Goal: Task Accomplishment & Management: Manage account settings

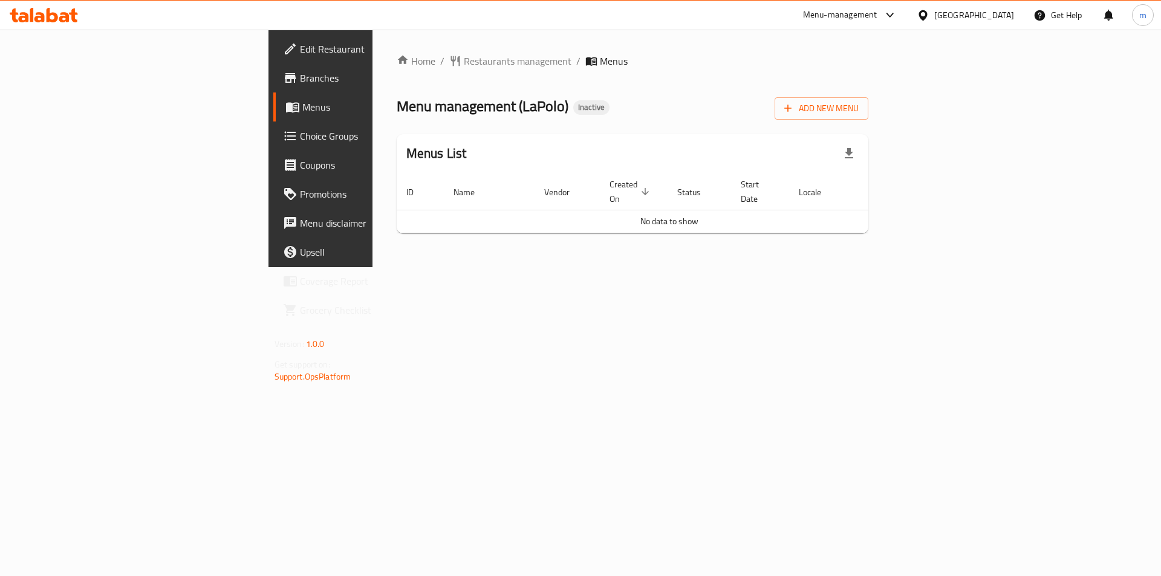
click at [302, 108] on span "Menus" at bounding box center [377, 107] width 151 height 15
click at [859, 111] on span "Add New Menu" at bounding box center [821, 108] width 74 height 15
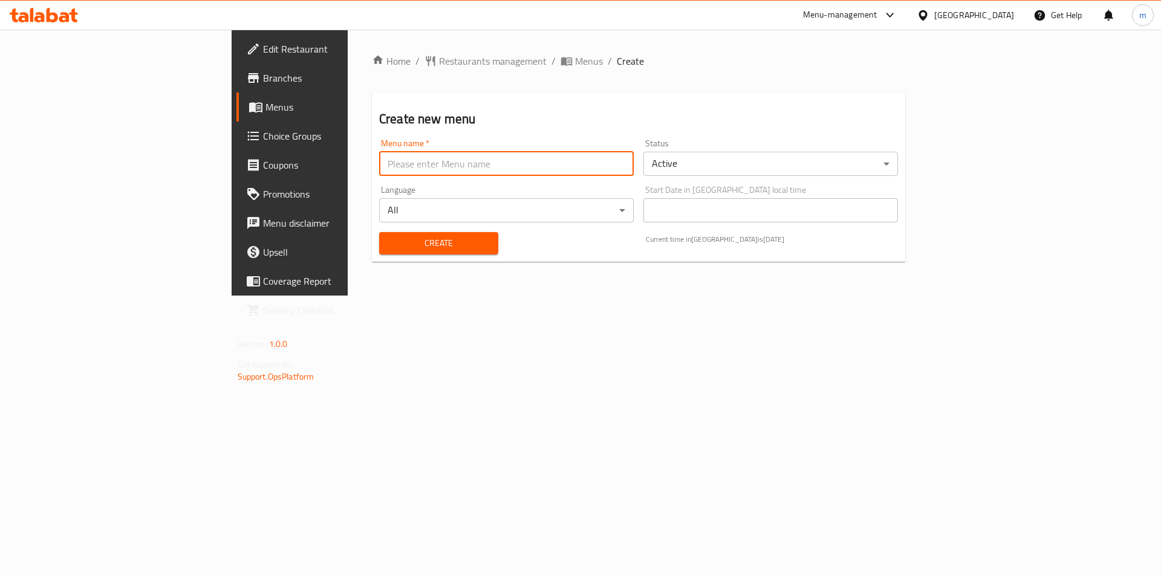
click at [379, 171] on input "text" at bounding box center [506, 164] width 255 height 24
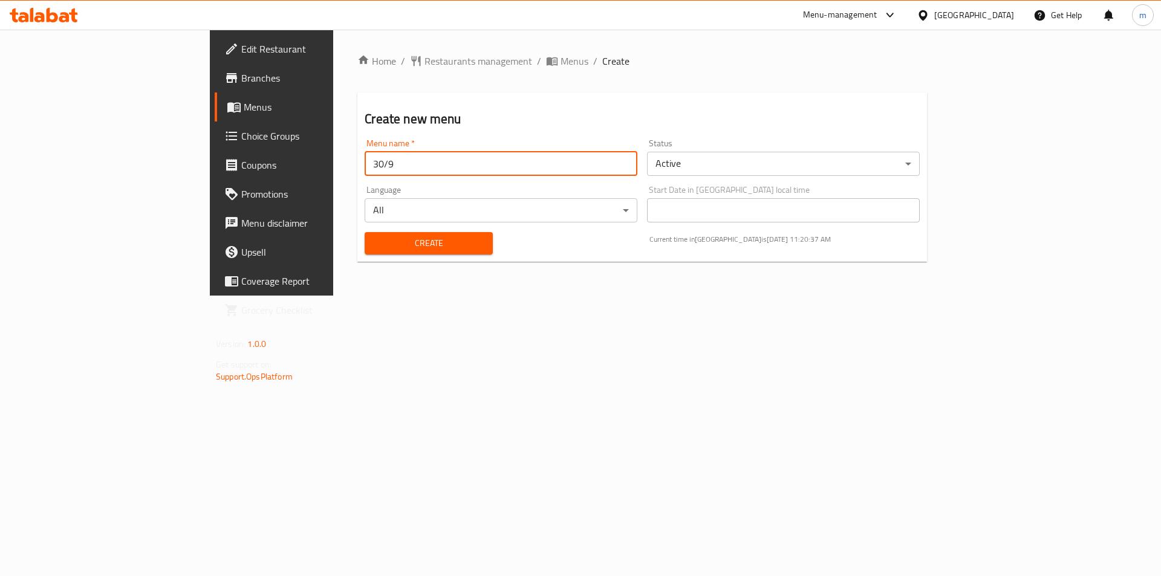
type input "30/9"
click at [374, 238] on span "Create" at bounding box center [428, 243] width 108 height 15
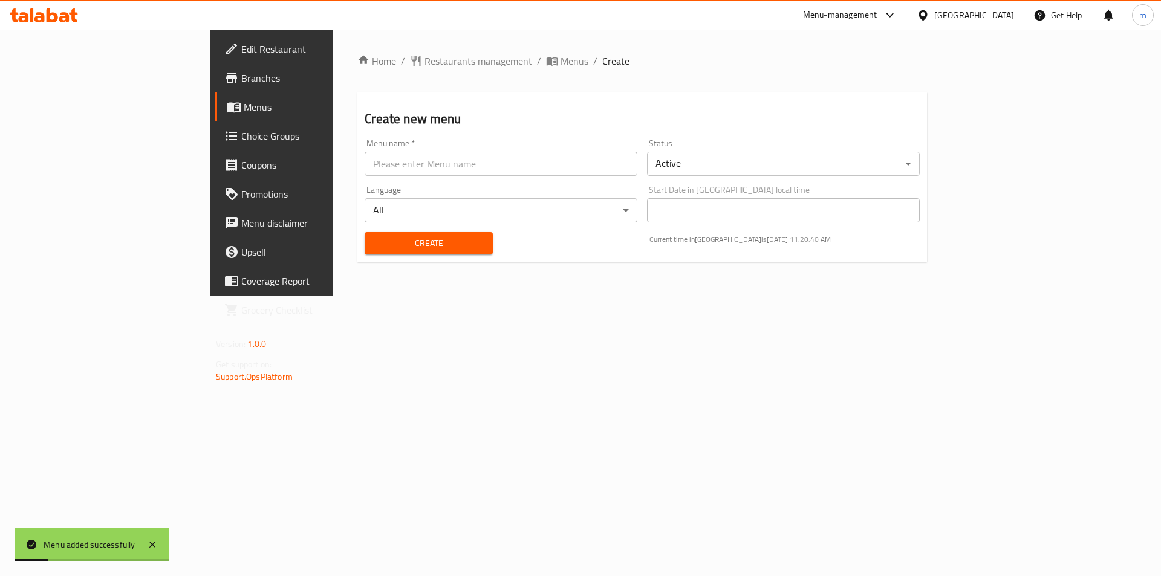
click at [244, 100] on span "Menus" at bounding box center [319, 107] width 151 height 15
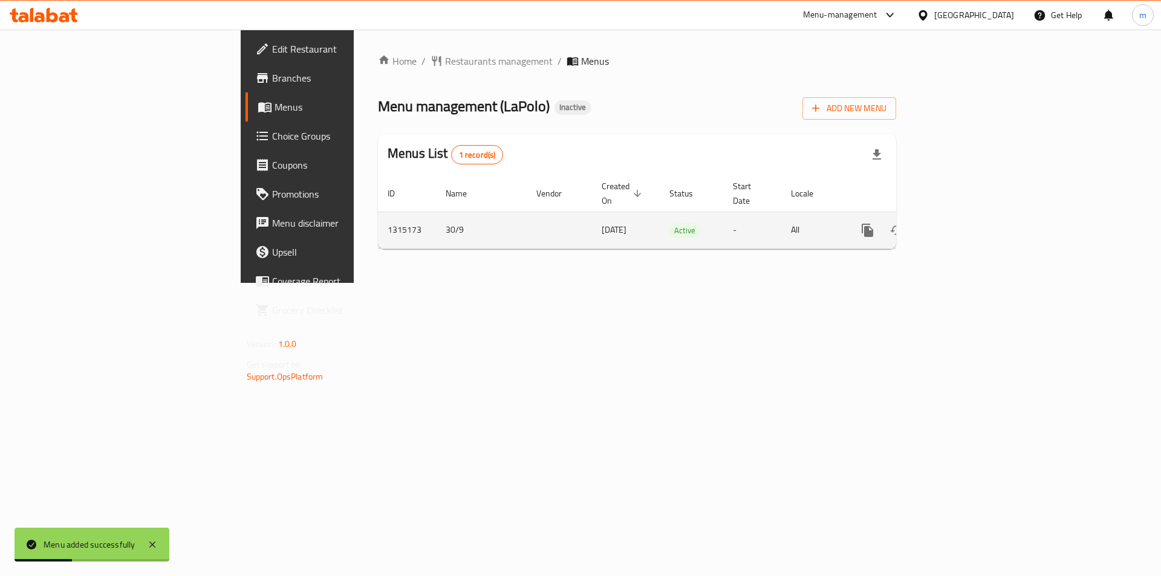
click at [962, 223] on icon "enhanced table" at bounding box center [955, 230] width 15 height 15
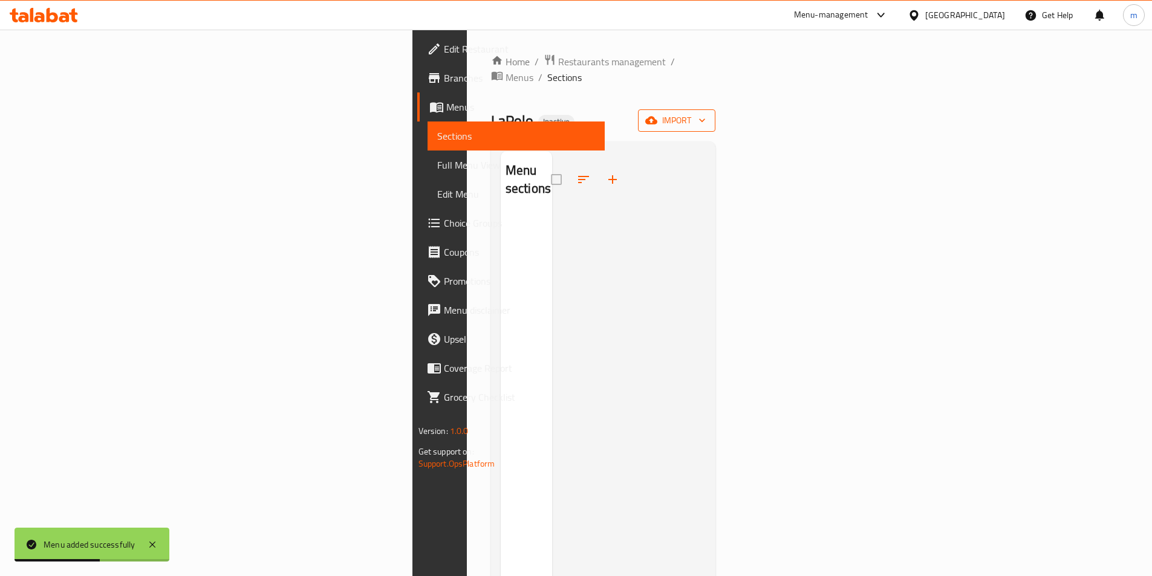
click at [706, 113] on span "import" at bounding box center [677, 120] width 58 height 15
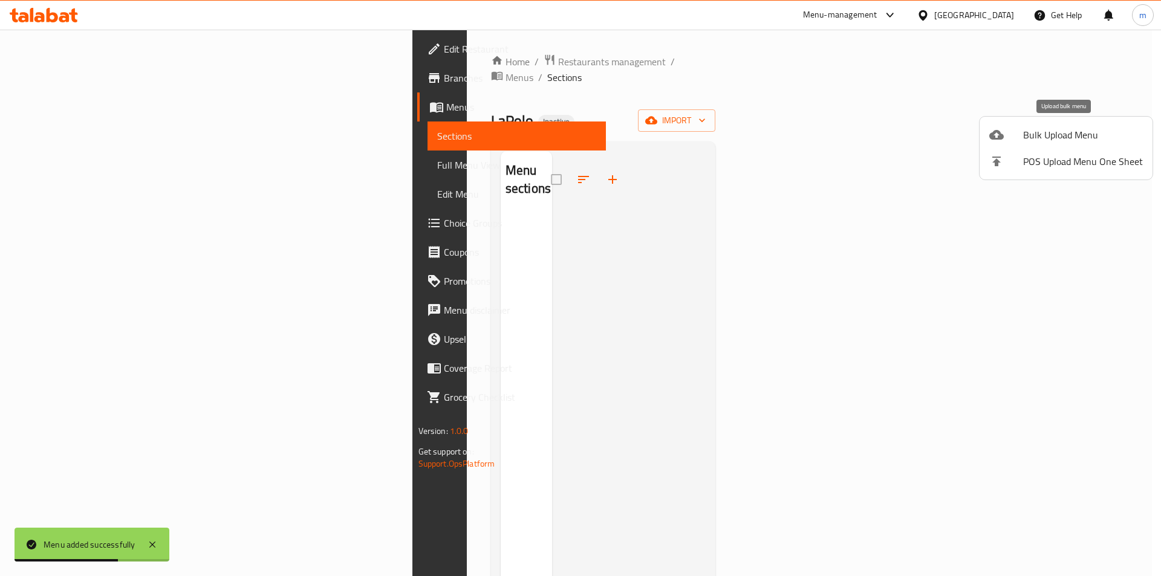
click at [1101, 142] on li "Bulk Upload Menu" at bounding box center [1066, 135] width 173 height 27
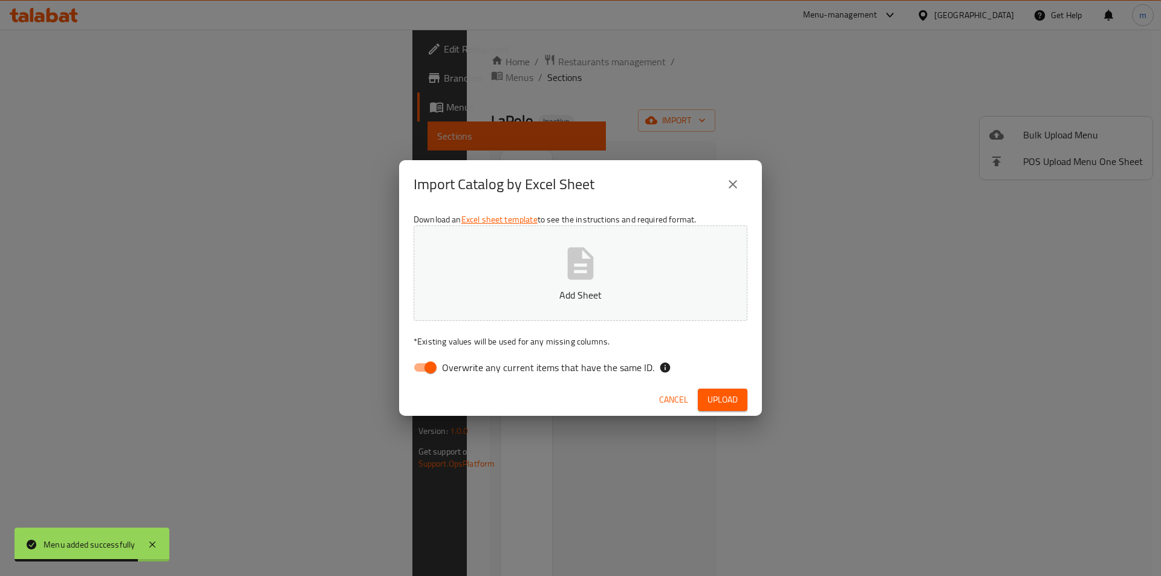
click at [430, 359] on input "Overwrite any current items that have the same ID." at bounding box center [430, 367] width 69 height 23
checkbox input "false"
click at [569, 267] on icon "button" at bounding box center [581, 263] width 26 height 32
click at [738, 402] on button "Upload" at bounding box center [723, 400] width 50 height 22
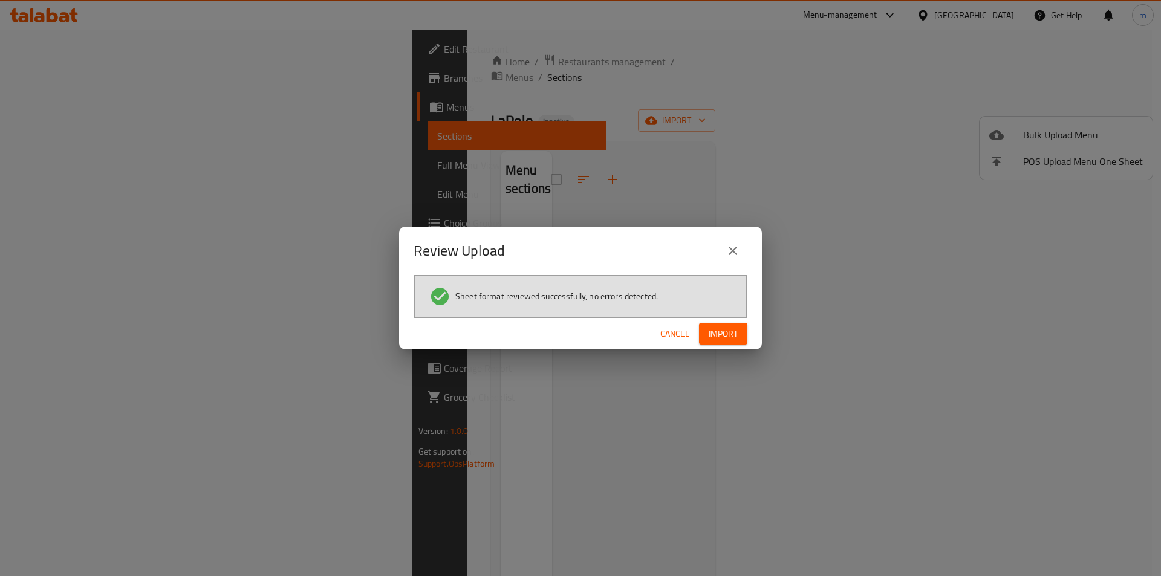
click at [732, 339] on span "Import" at bounding box center [723, 334] width 29 height 15
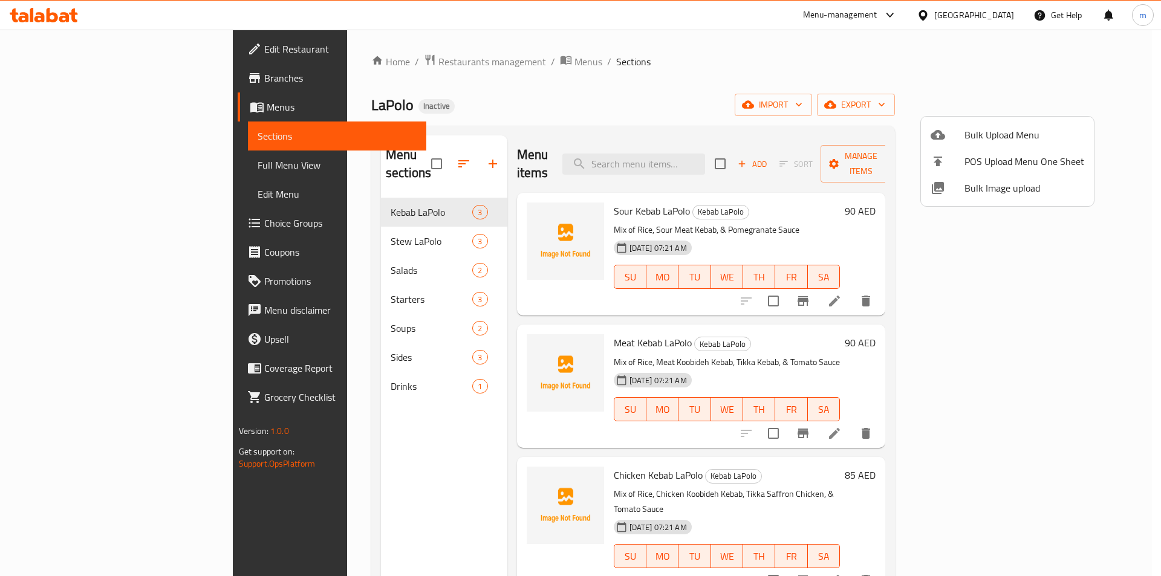
click at [80, 52] on div at bounding box center [580, 288] width 1161 height 576
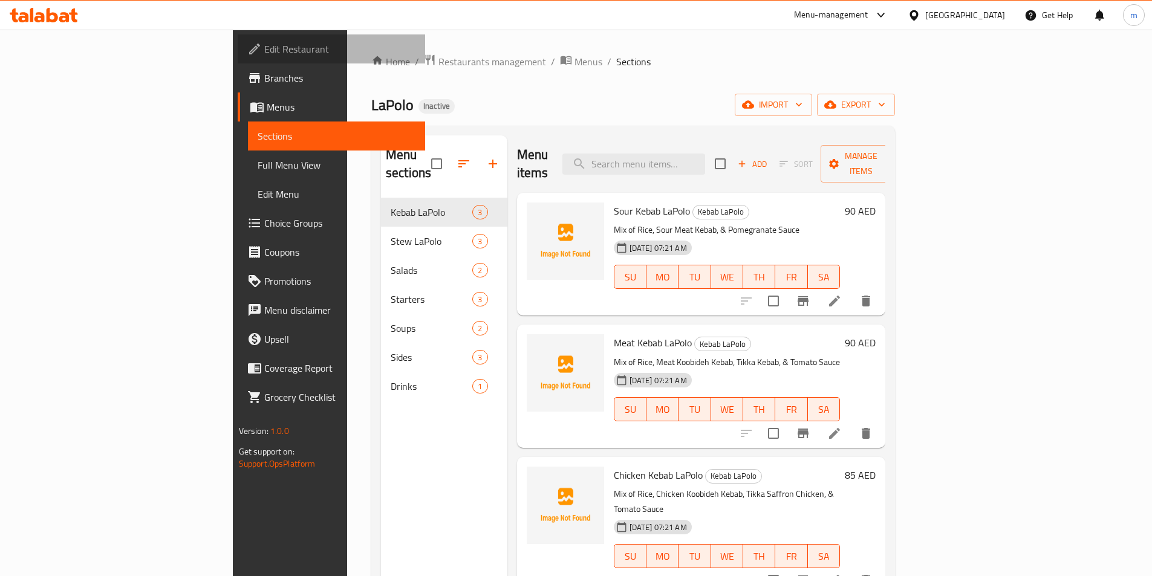
click at [264, 45] on span "Edit Restaurant" at bounding box center [339, 49] width 151 height 15
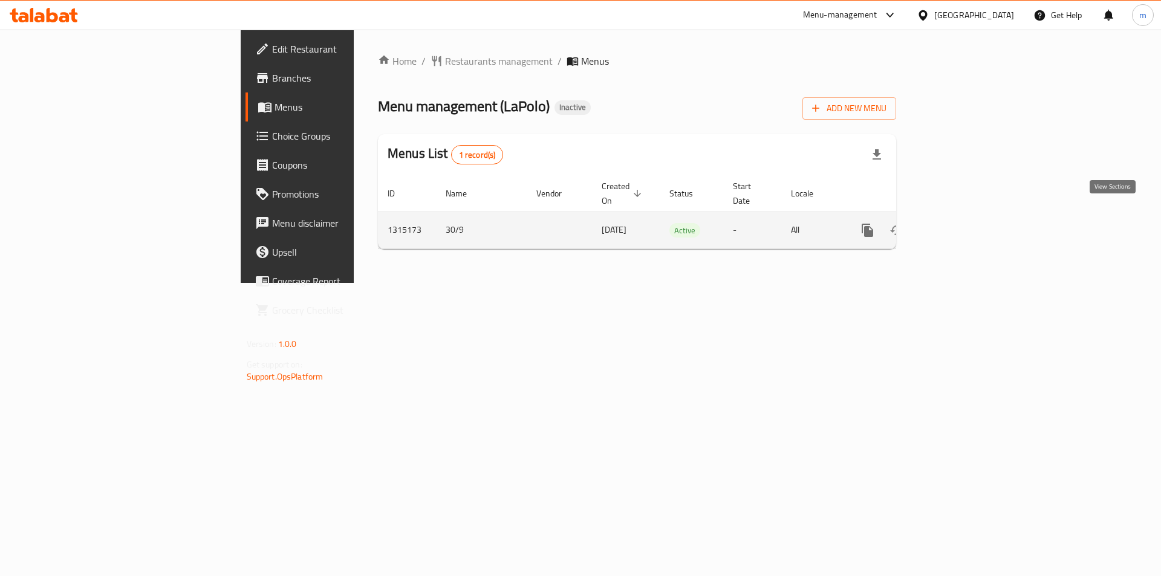
click at [960, 225] on icon "enhanced table" at bounding box center [955, 230] width 11 height 11
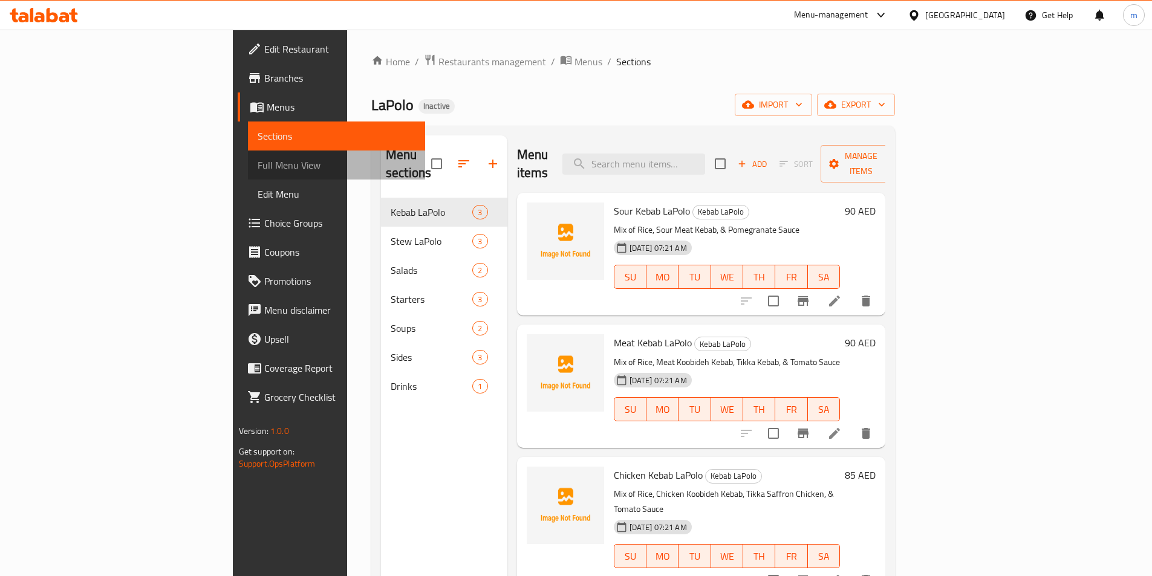
click at [258, 159] on span "Full Menu View" at bounding box center [337, 165] width 158 height 15
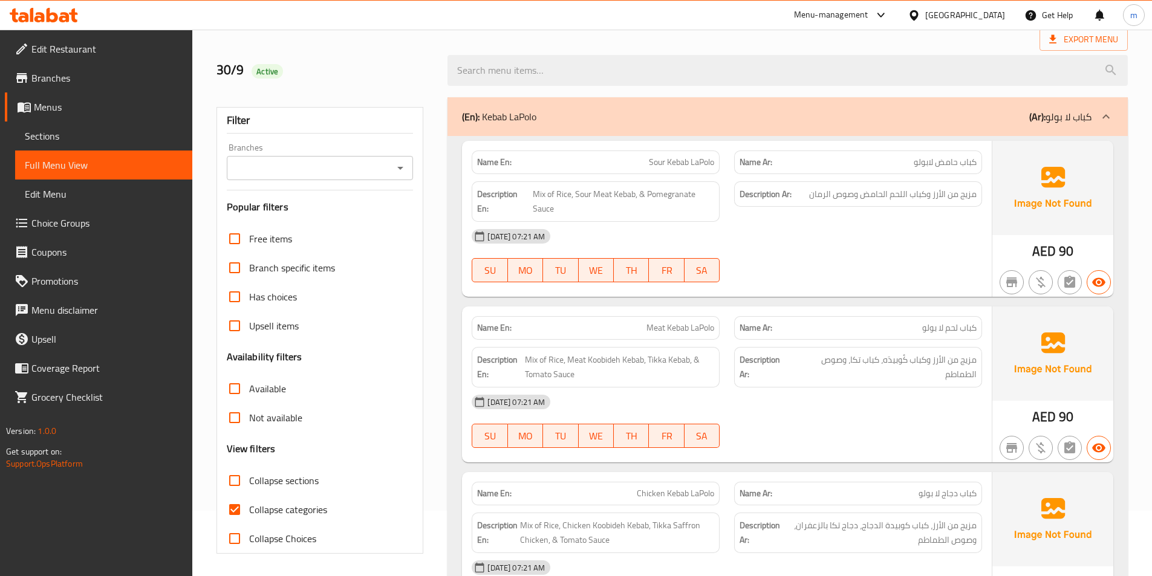
scroll to position [242, 0]
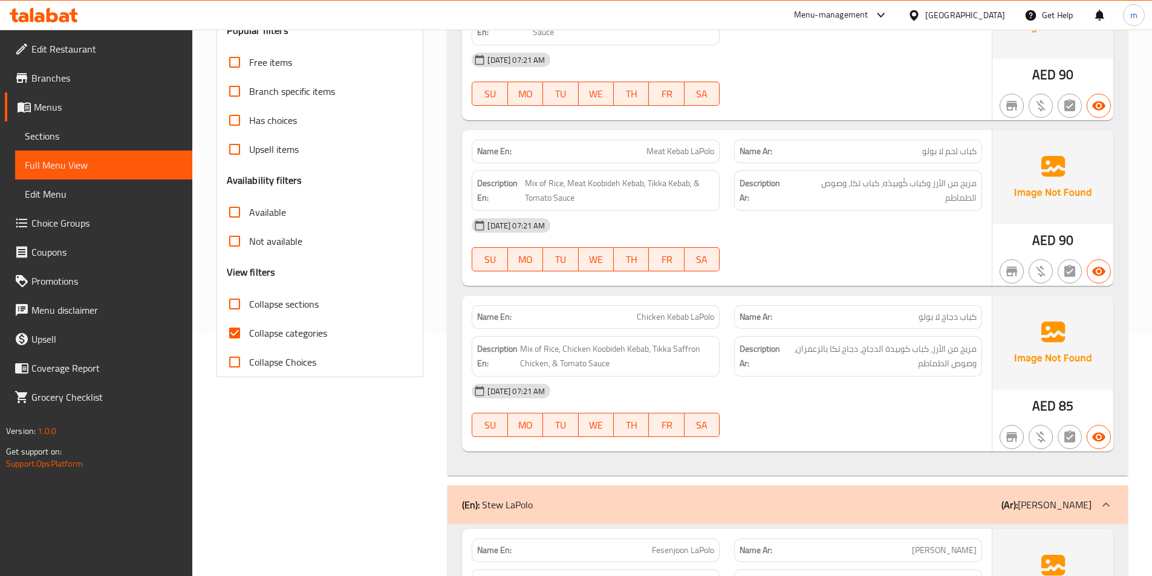
click at [230, 330] on input "Collapse categories" at bounding box center [234, 333] width 29 height 29
checkbox input "false"
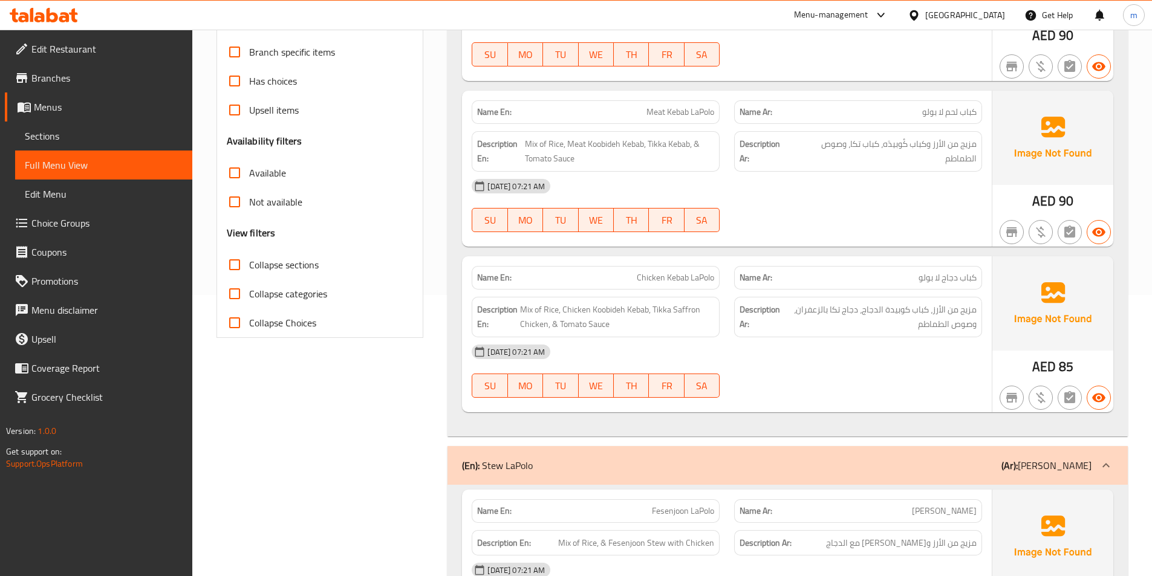
scroll to position [363, 0]
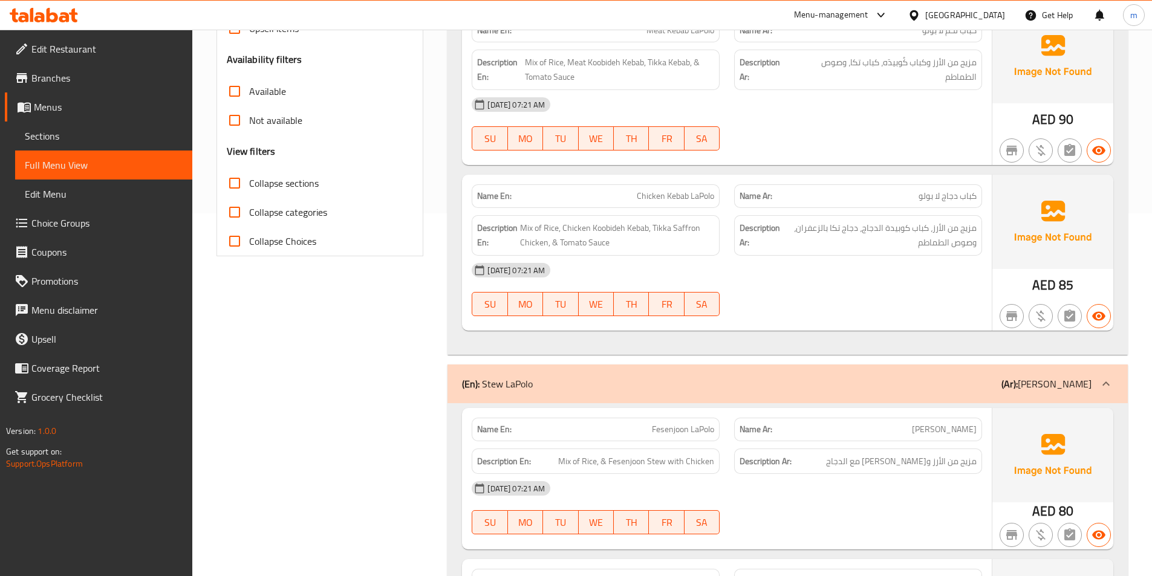
click at [947, 8] on div "[GEOGRAPHIC_DATA]" at bounding box center [965, 14] width 80 height 13
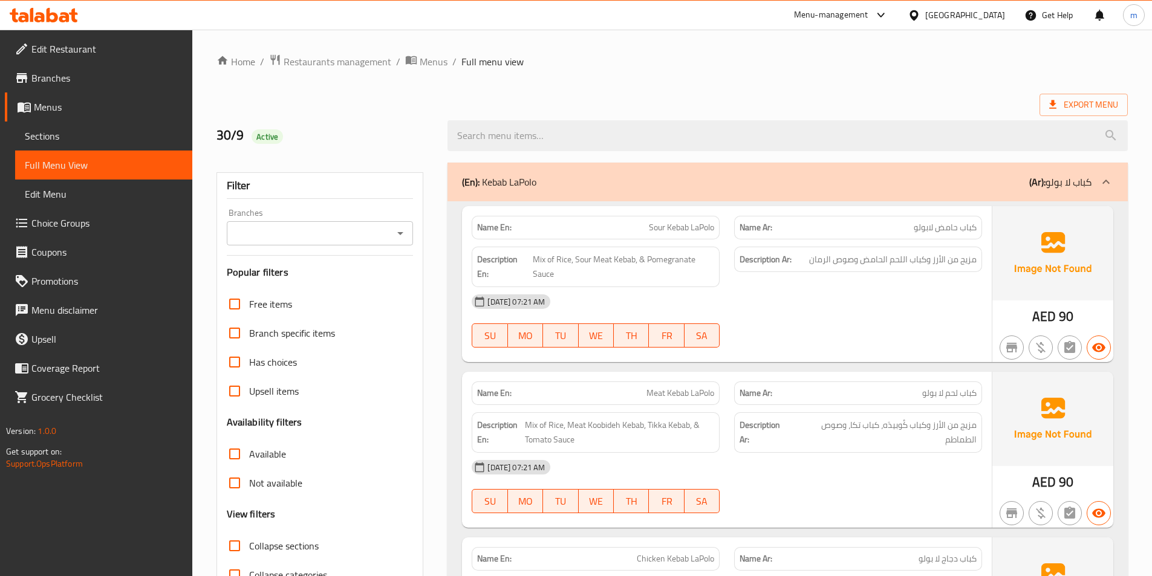
scroll to position [656, 0]
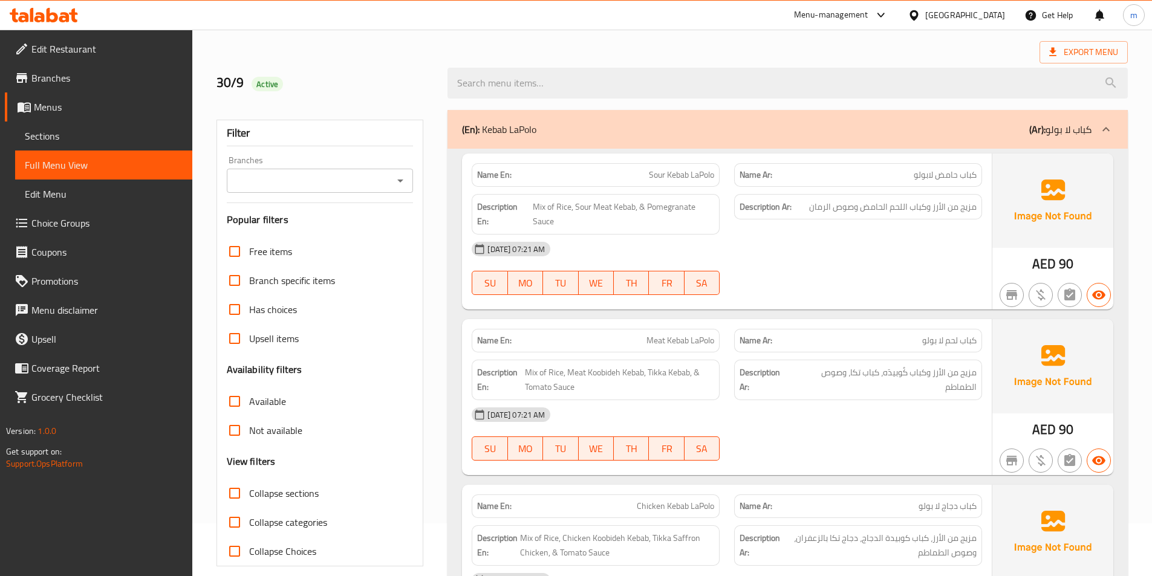
scroll to position [0, 0]
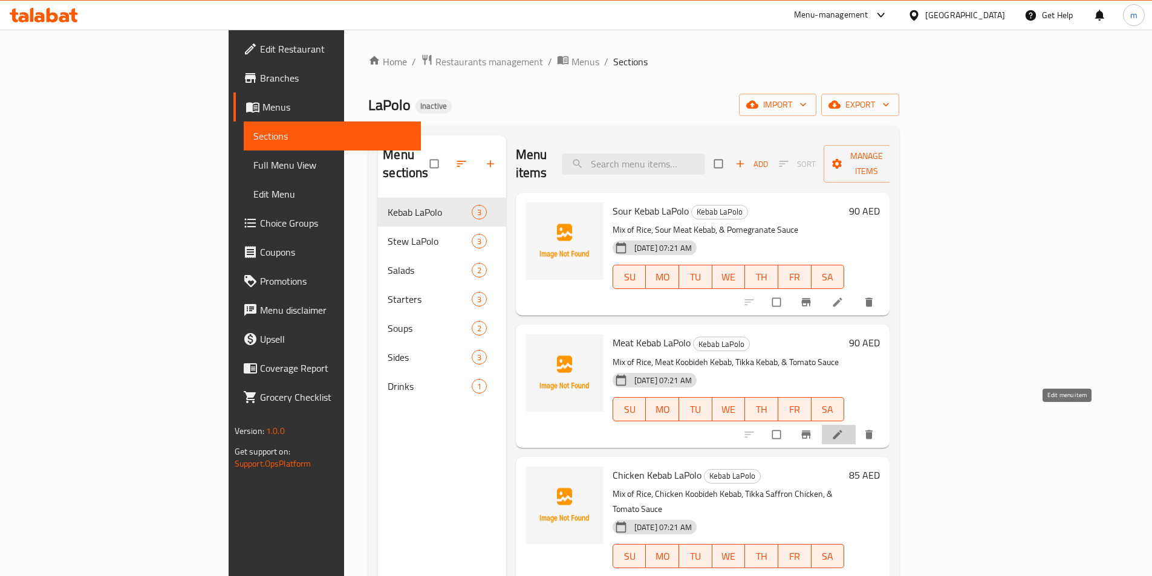
click at [846, 429] on link at bounding box center [839, 435] width 15 height 12
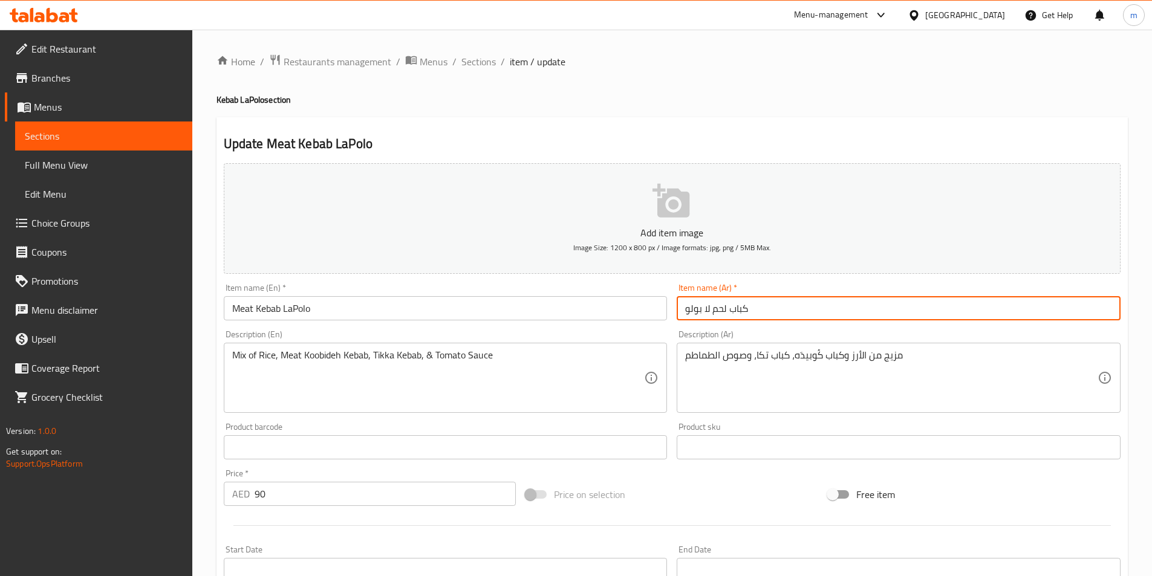
click at [705, 307] on input "كباب لحم لا بولو" at bounding box center [899, 308] width 444 height 24
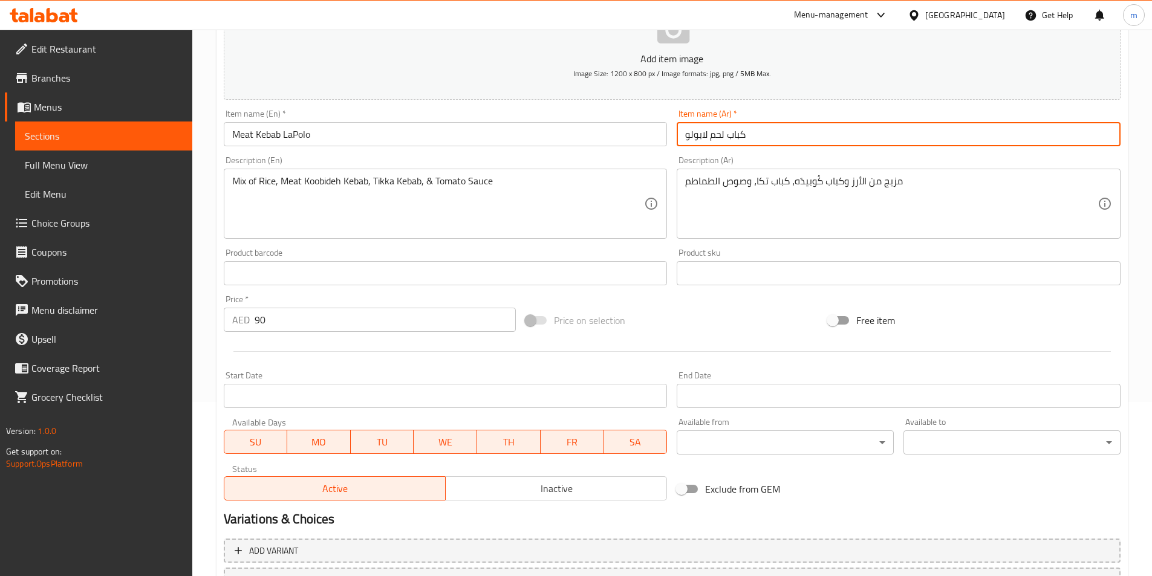
scroll to position [278, 0]
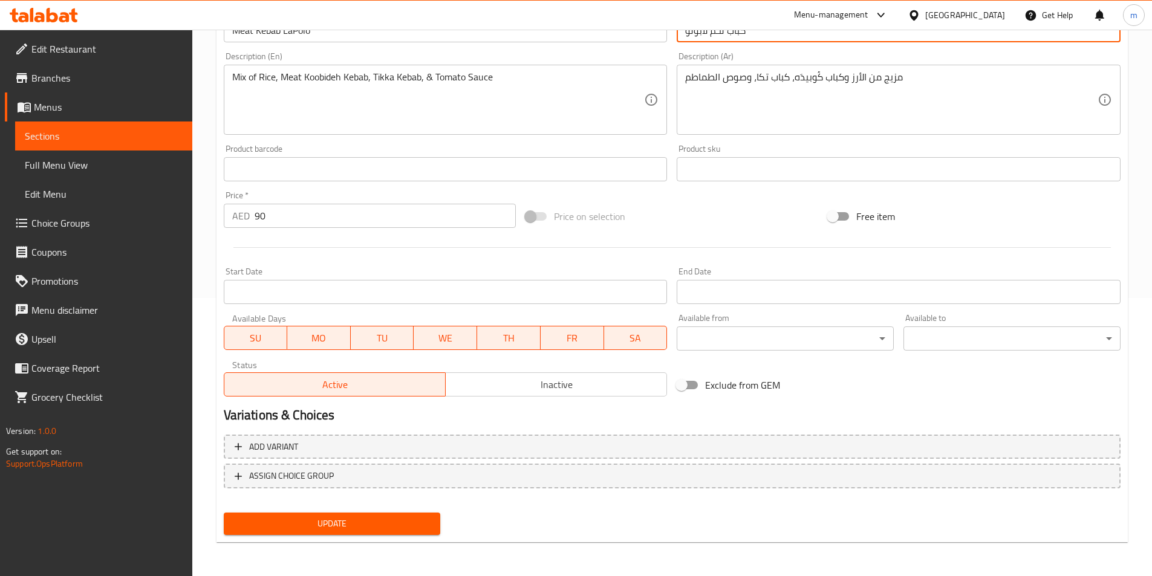
type input "كباب لحم لابولو"
click at [379, 525] on span "Update" at bounding box center [332, 524] width 198 height 15
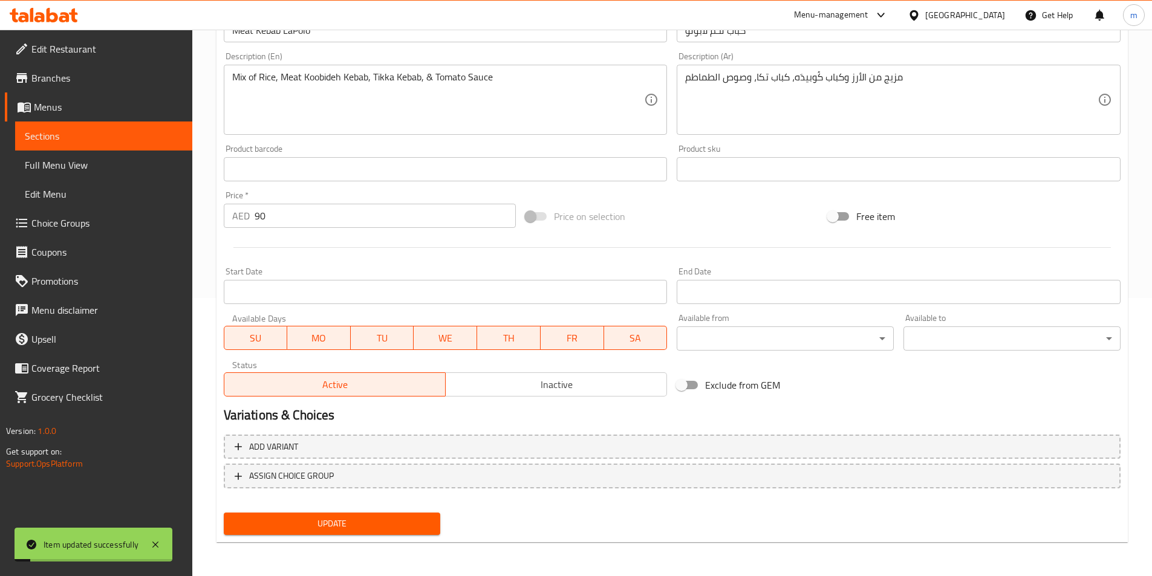
scroll to position [97, 0]
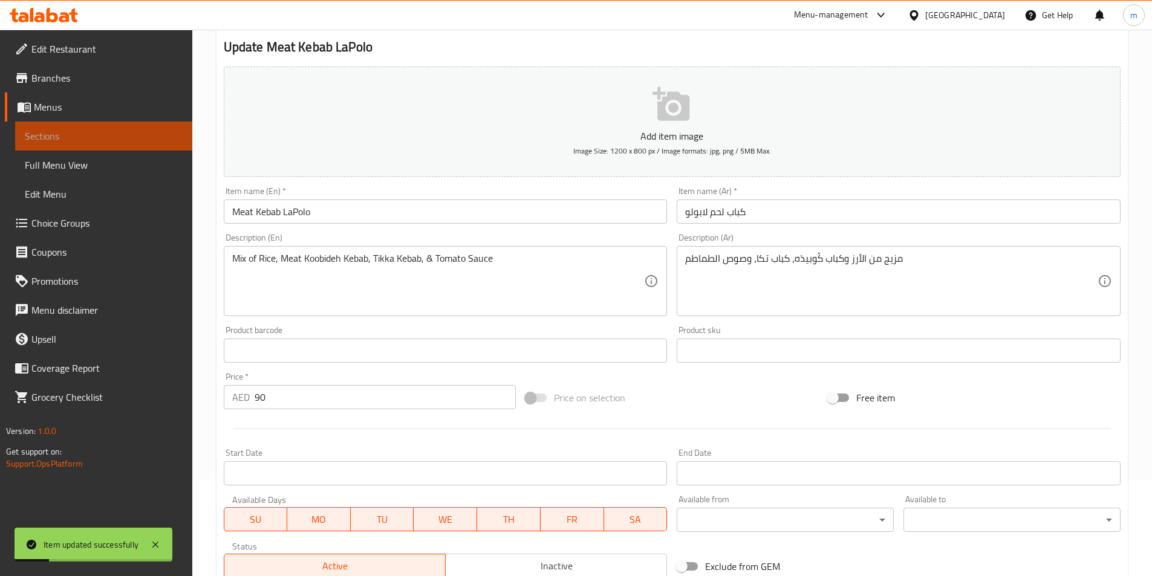
click at [77, 141] on span "Sections" at bounding box center [104, 136] width 158 height 15
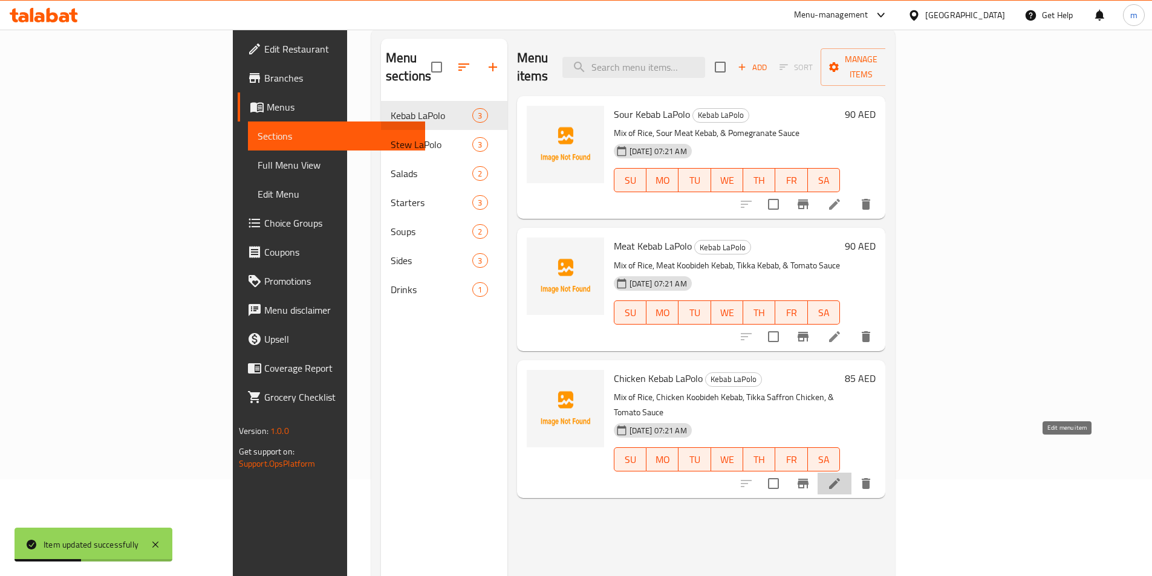
click at [842, 477] on icon at bounding box center [834, 484] width 15 height 15
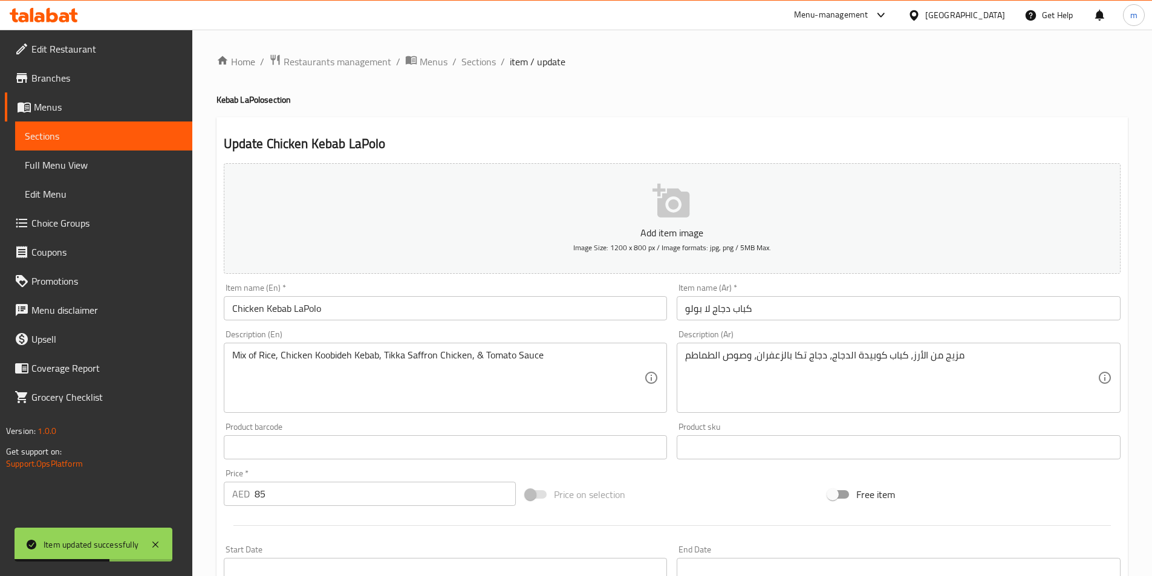
click at [700, 308] on input "كباب دجاج لا بولو" at bounding box center [899, 308] width 444 height 24
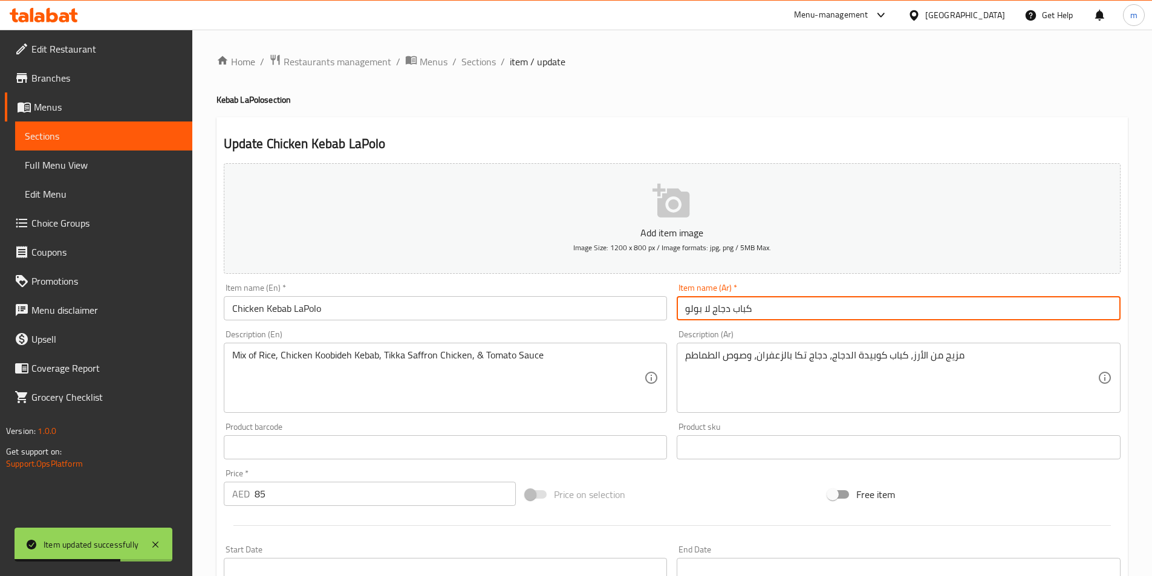
click at [703, 310] on input "كباب دجاج لا بولو" at bounding box center [899, 308] width 444 height 24
click at [702, 308] on input "كباب دجاج لا بولو" at bounding box center [899, 308] width 444 height 24
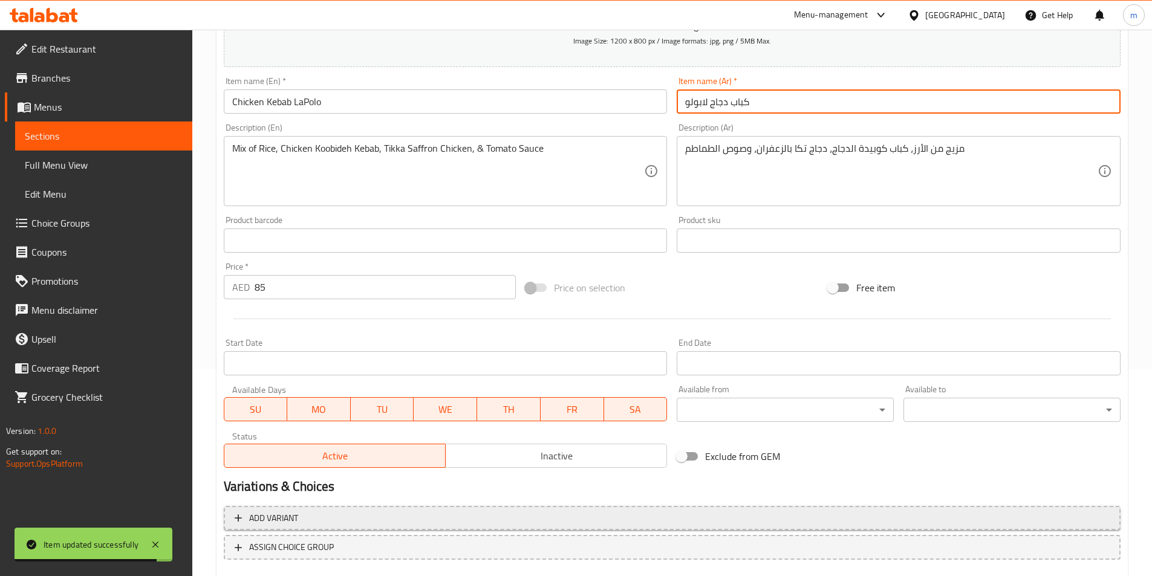
scroll to position [278, 0]
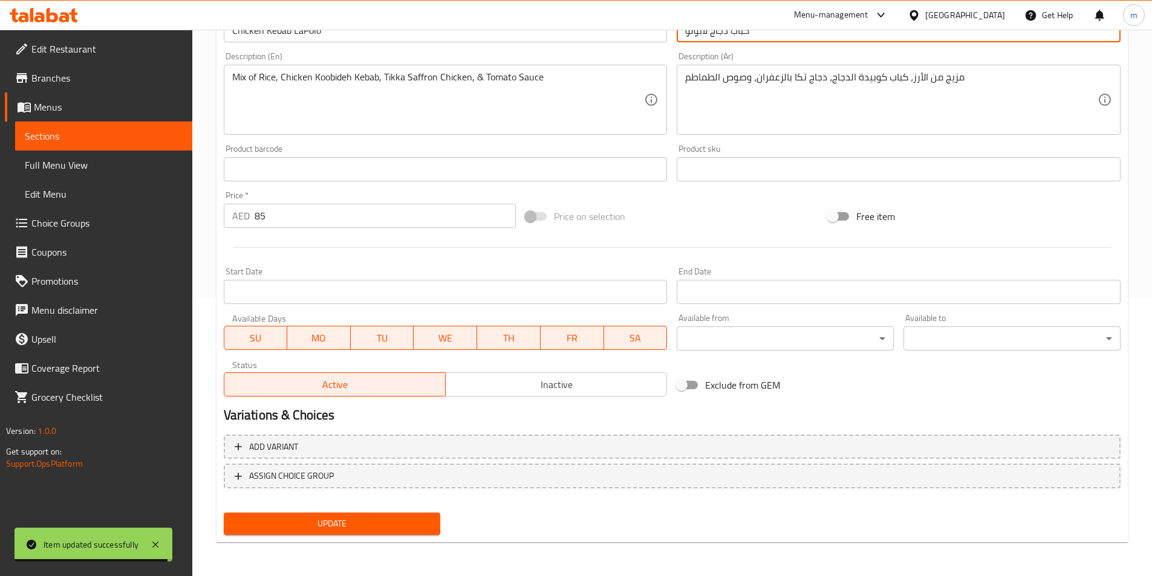
type input "كباب دجاج لابولو"
click at [412, 523] on span "Update" at bounding box center [332, 524] width 198 height 15
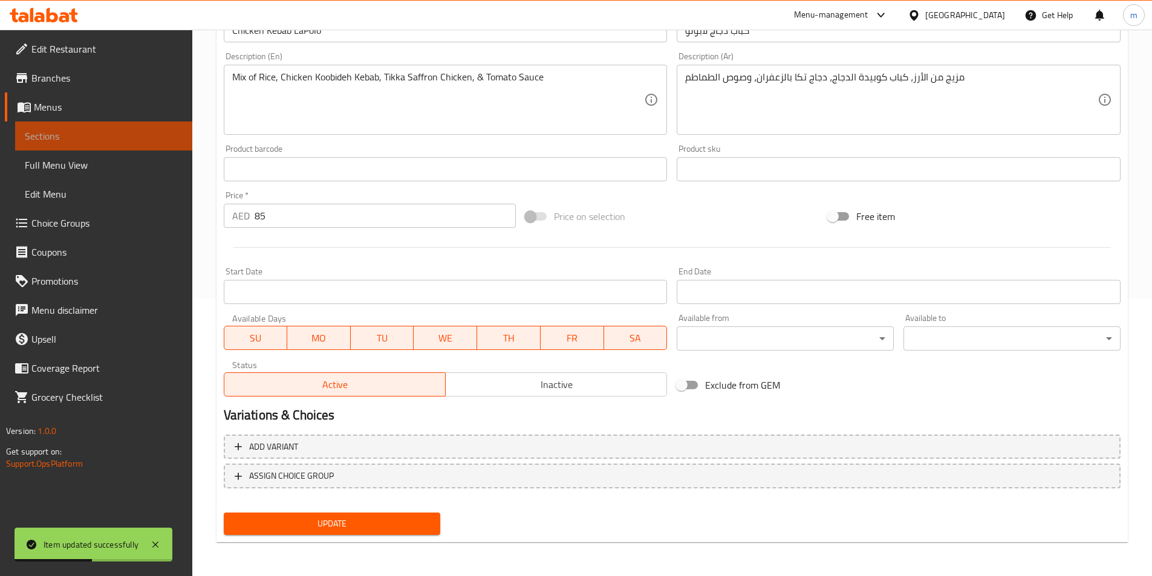
click at [106, 136] on span "Sections" at bounding box center [104, 136] width 158 height 15
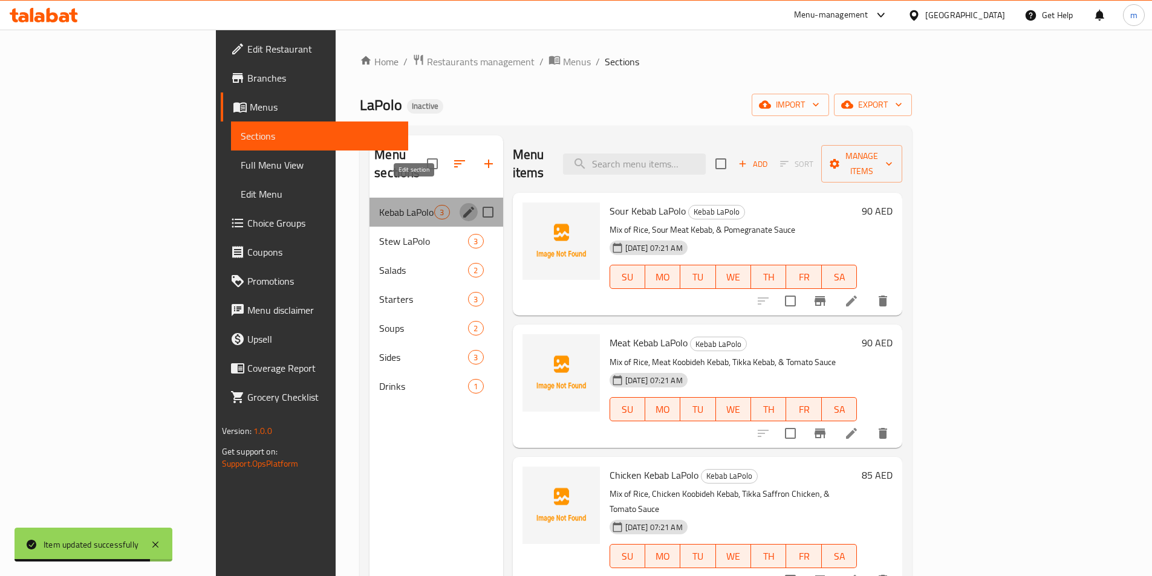
click at [461, 205] on icon "edit" at bounding box center [468, 212] width 15 height 15
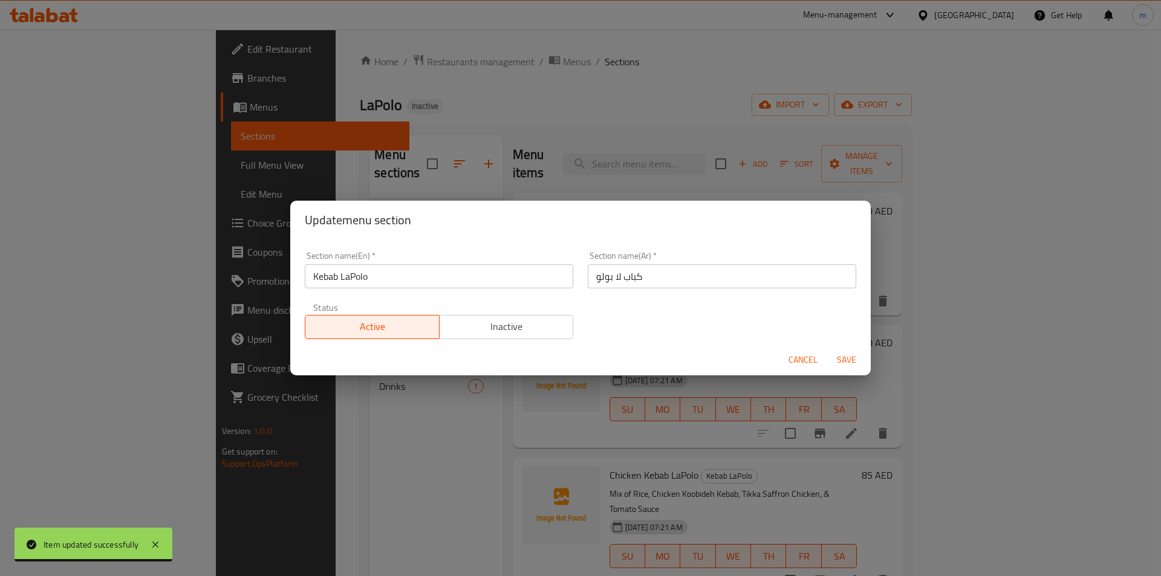
click at [610, 276] on input "كباب لا بولو" at bounding box center [722, 276] width 269 height 24
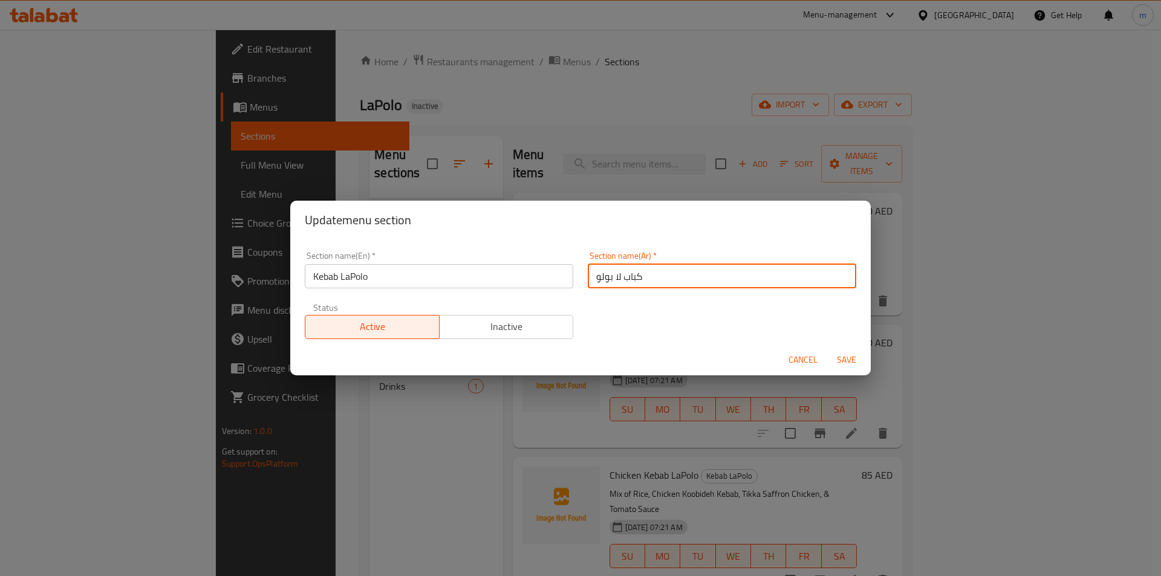
drag, startPoint x: 608, startPoint y: 276, endPoint x: 634, endPoint y: 275, distance: 25.4
click at [608, 276] on input "كباب لا بولو" at bounding box center [722, 276] width 269 height 24
type input "كباب لابولو"
click at [841, 362] on span "Save" at bounding box center [846, 360] width 29 height 15
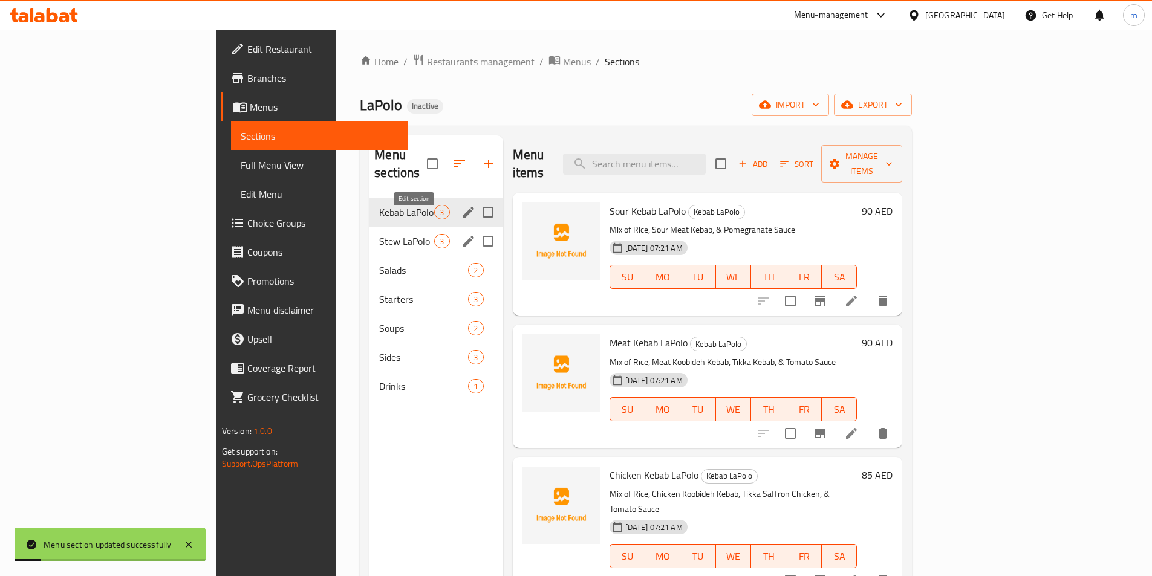
click at [463, 236] on icon "edit" at bounding box center [468, 241] width 11 height 11
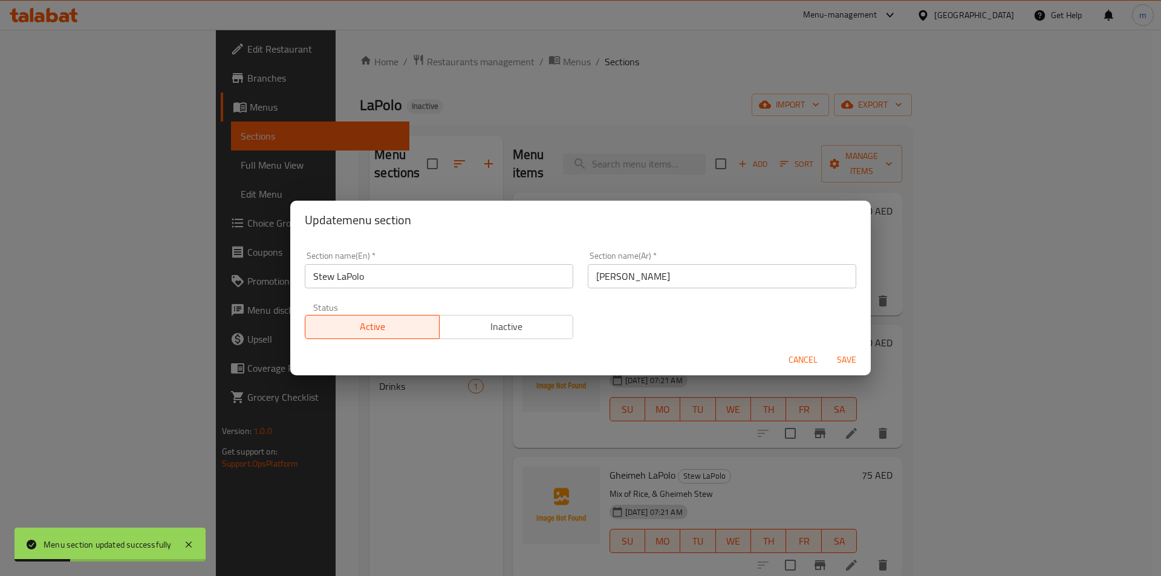
click at [807, 360] on span "Cancel" at bounding box center [803, 360] width 29 height 15
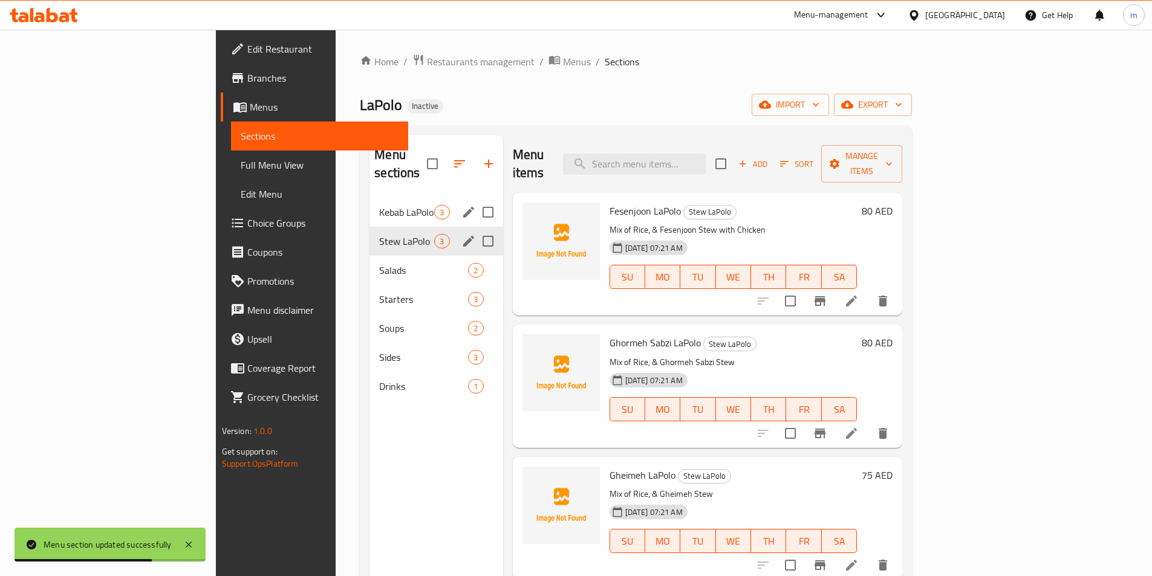
click at [859, 426] on icon at bounding box center [851, 433] width 15 height 15
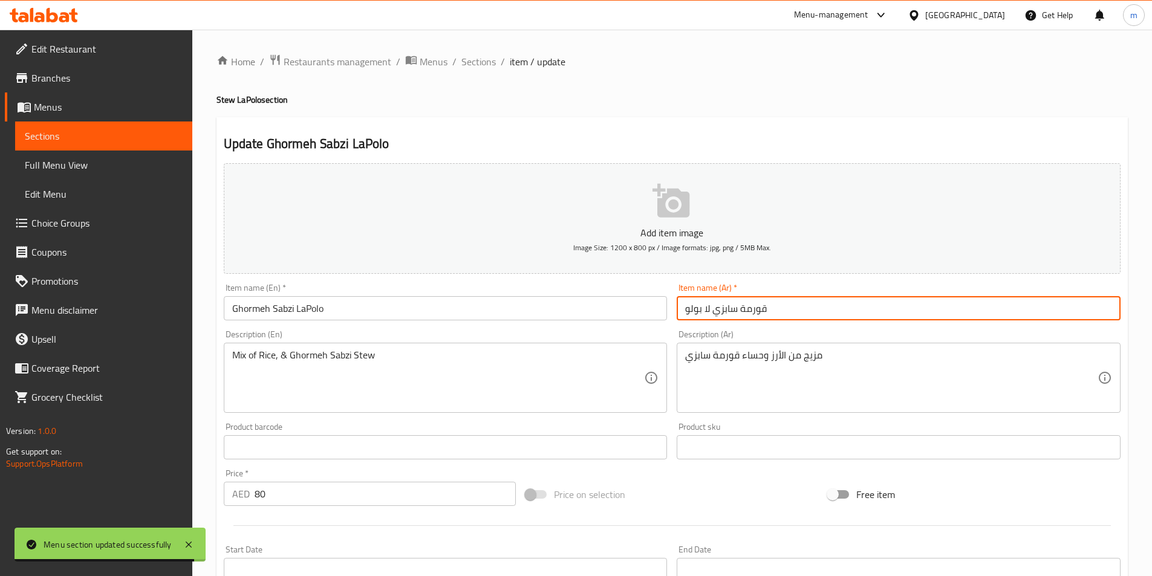
click at [700, 309] on input "قورمة سابزي لا بولو" at bounding box center [899, 308] width 444 height 24
click at [703, 310] on input "قورمة سابزي لا بولو" at bounding box center [899, 308] width 444 height 24
click at [702, 310] on input "قورمة سابزي لا بولو" at bounding box center [899, 308] width 444 height 24
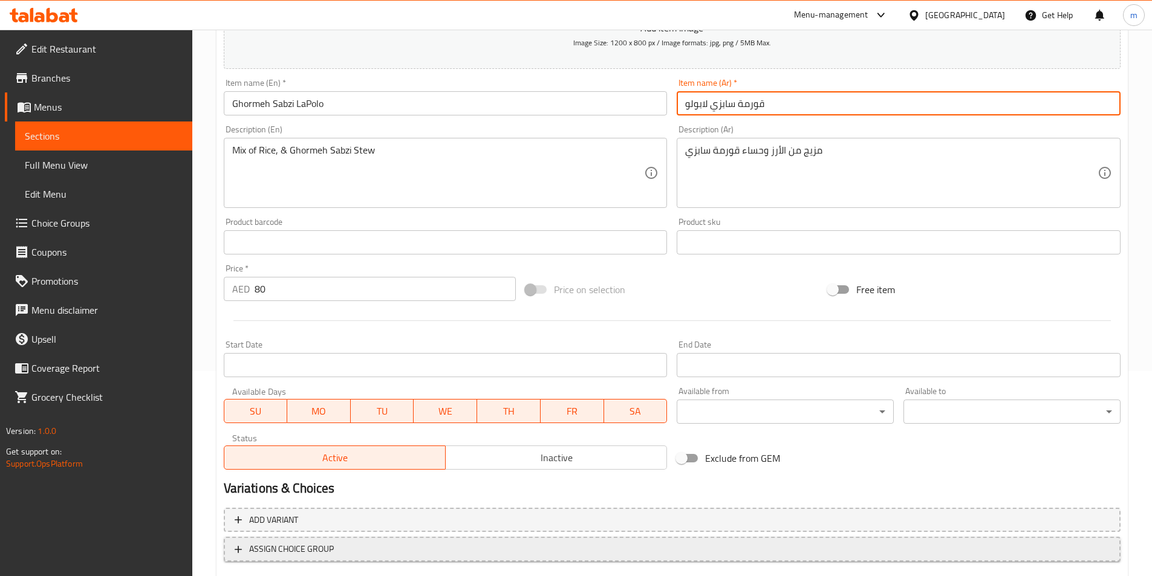
scroll to position [278, 0]
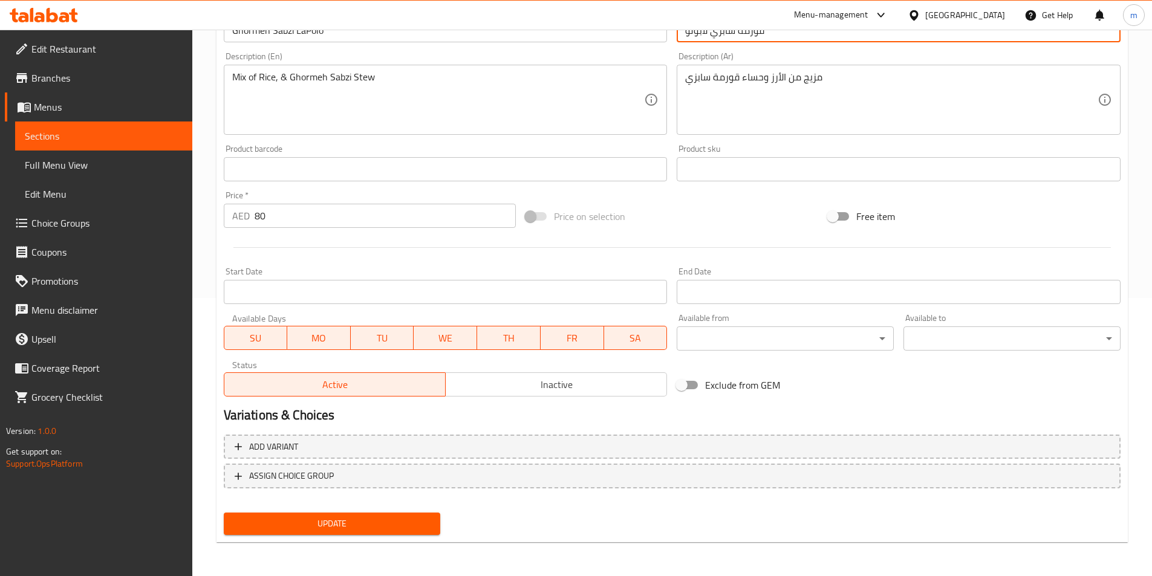
type input "قورمة سابزي لابولو"
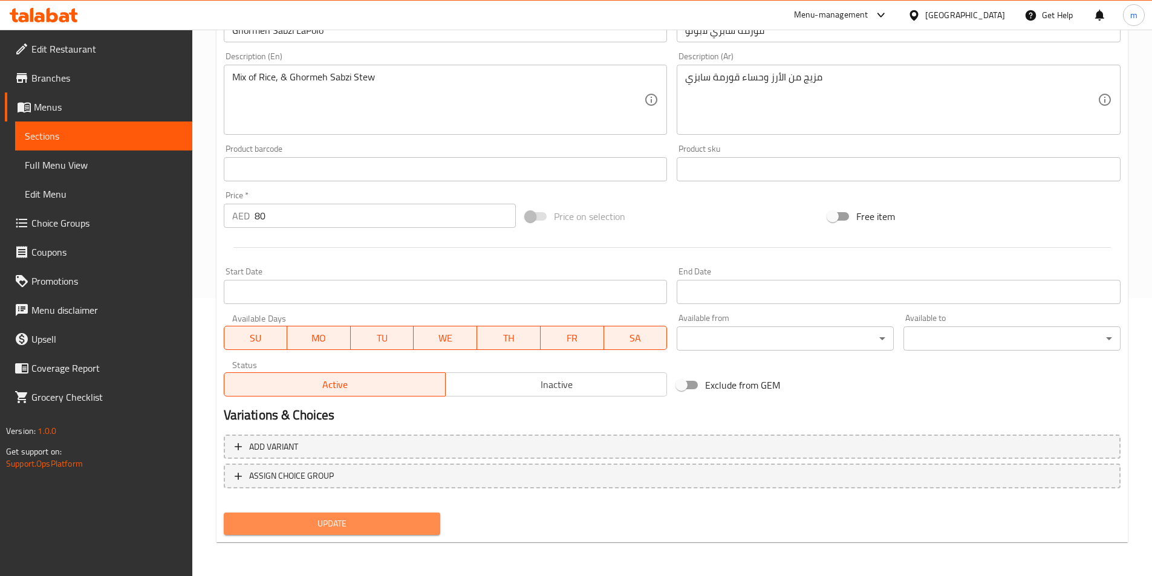
click at [400, 520] on span "Update" at bounding box center [332, 524] width 198 height 15
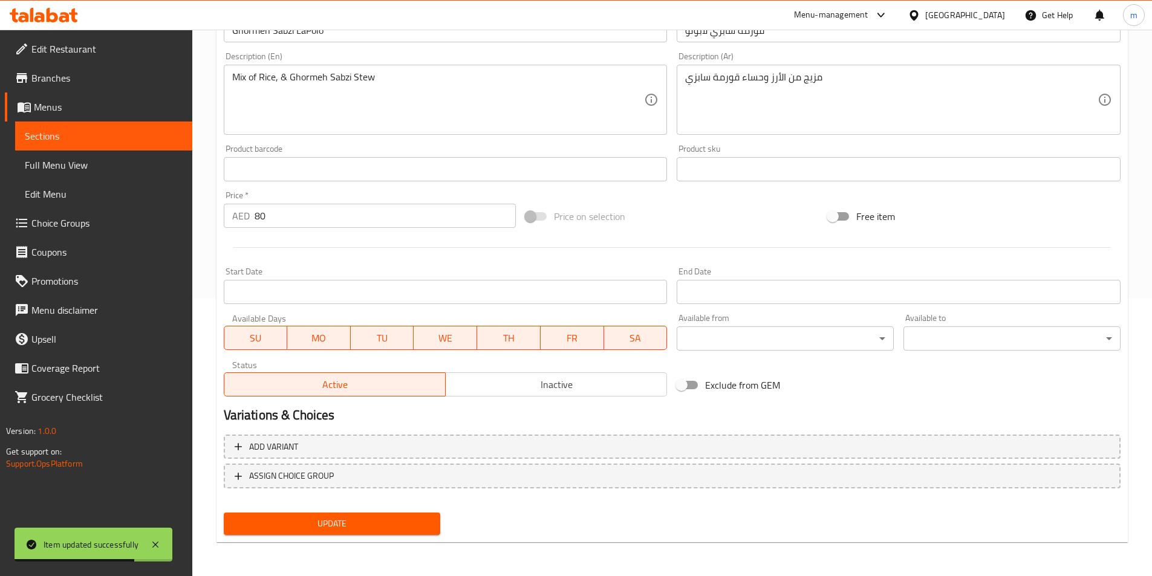
click at [57, 139] on span "Sections" at bounding box center [104, 136] width 158 height 15
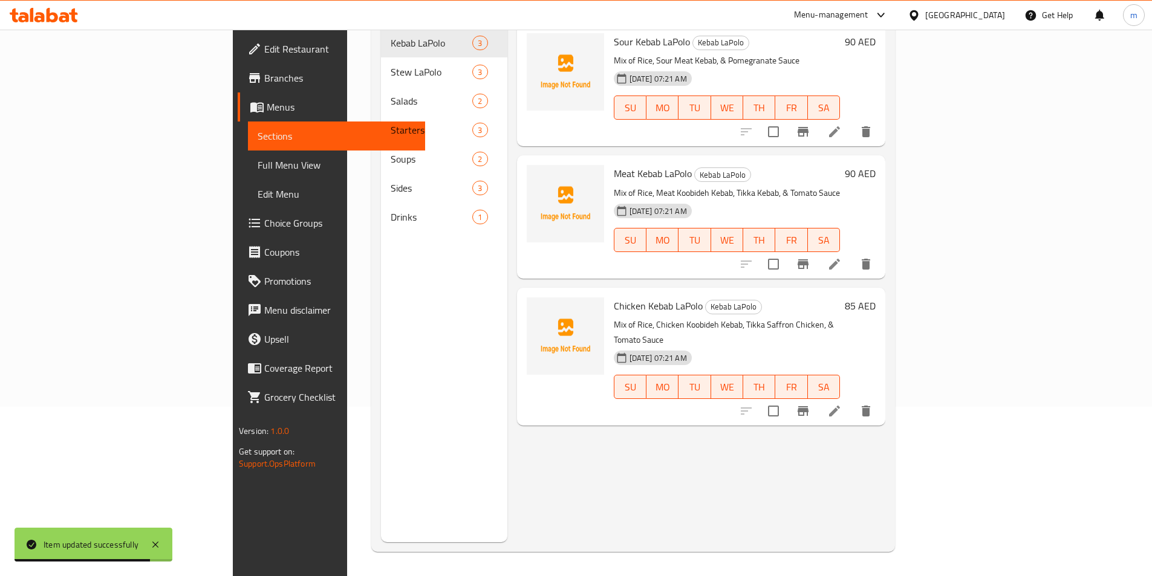
scroll to position [48, 0]
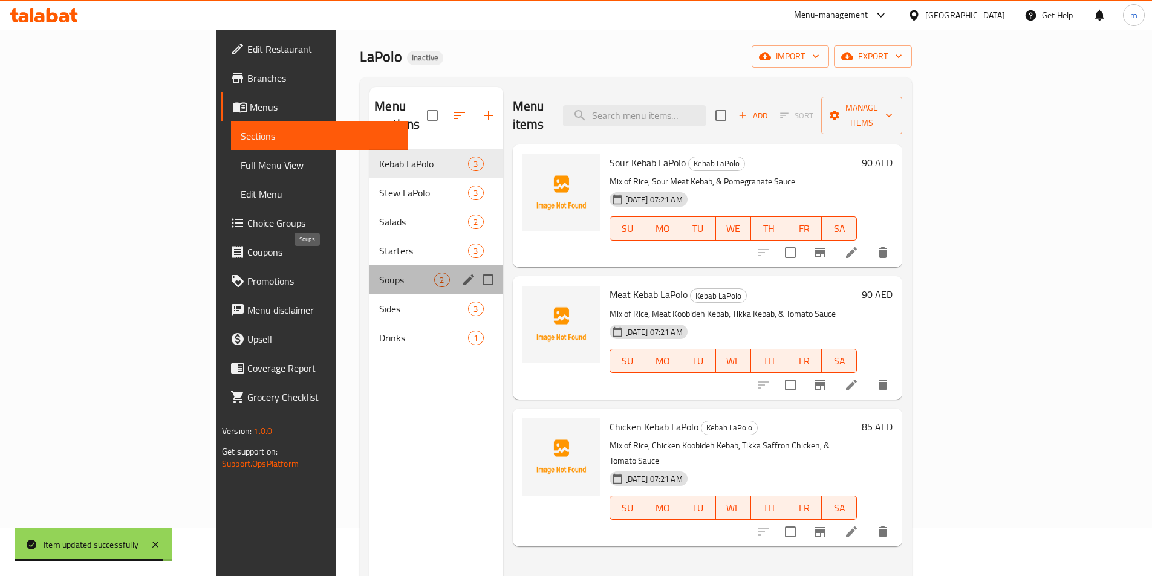
drag, startPoint x: 262, startPoint y: 256, endPoint x: 440, endPoint y: 271, distance: 178.4
click at [379, 273] on span "Soups" at bounding box center [406, 280] width 55 height 15
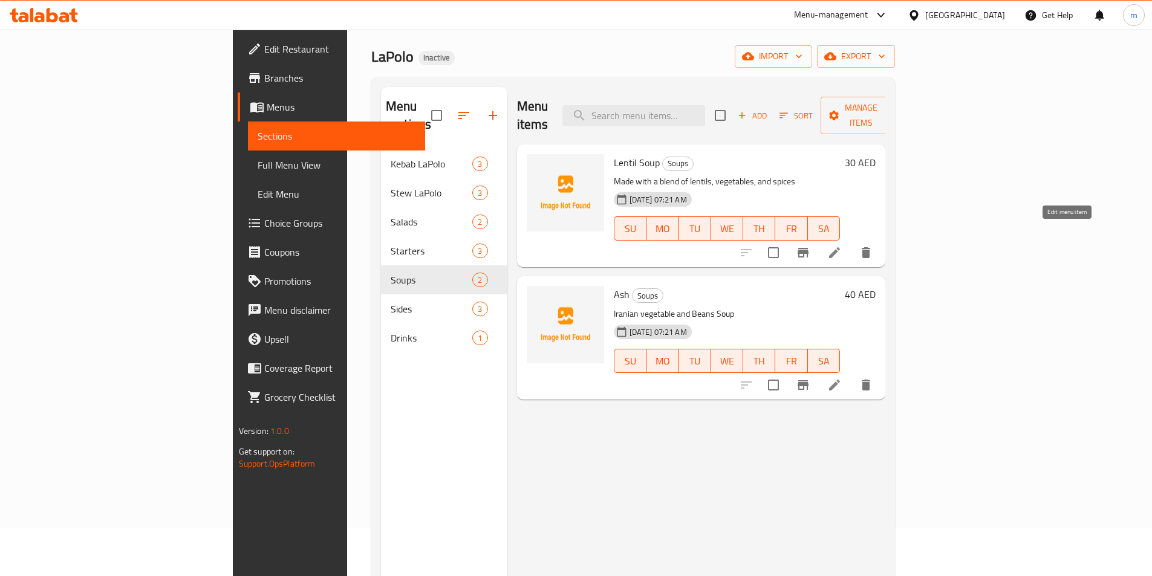
click at [842, 246] on icon at bounding box center [834, 253] width 15 height 15
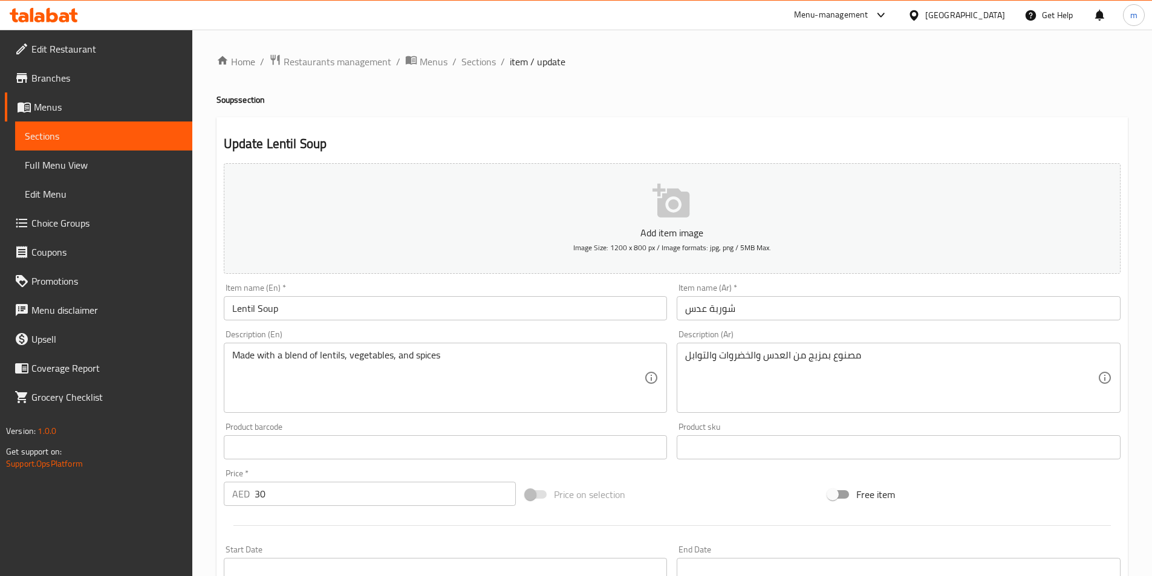
click at [68, 136] on span "Sections" at bounding box center [104, 136] width 158 height 15
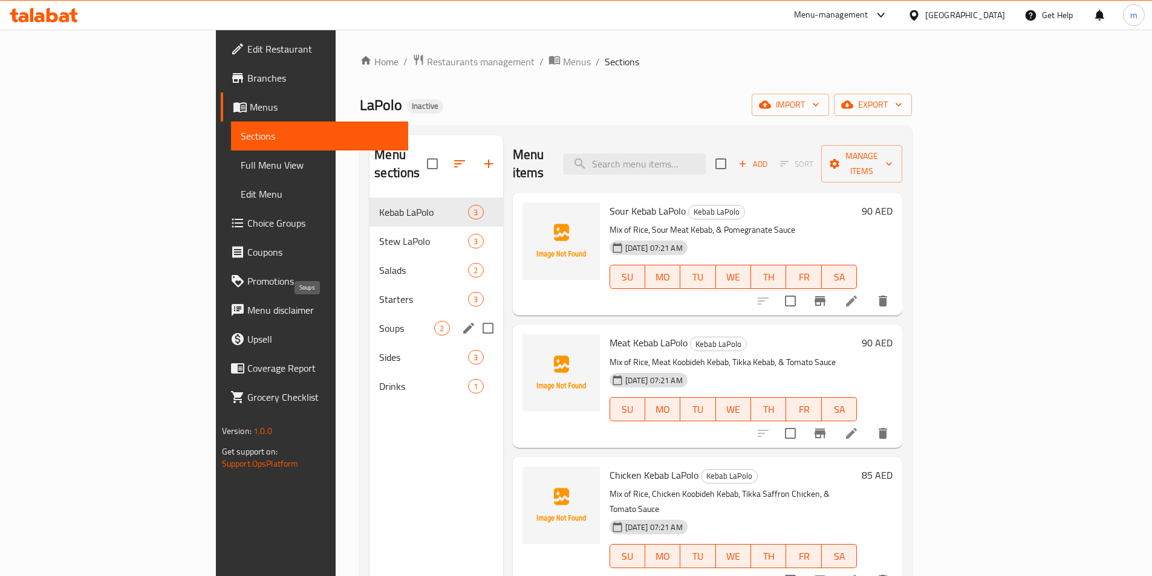
drag, startPoint x: 304, startPoint y: 314, endPoint x: 363, endPoint y: 321, distance: 59.6
click at [379, 321] on span "Soups" at bounding box center [406, 328] width 55 height 15
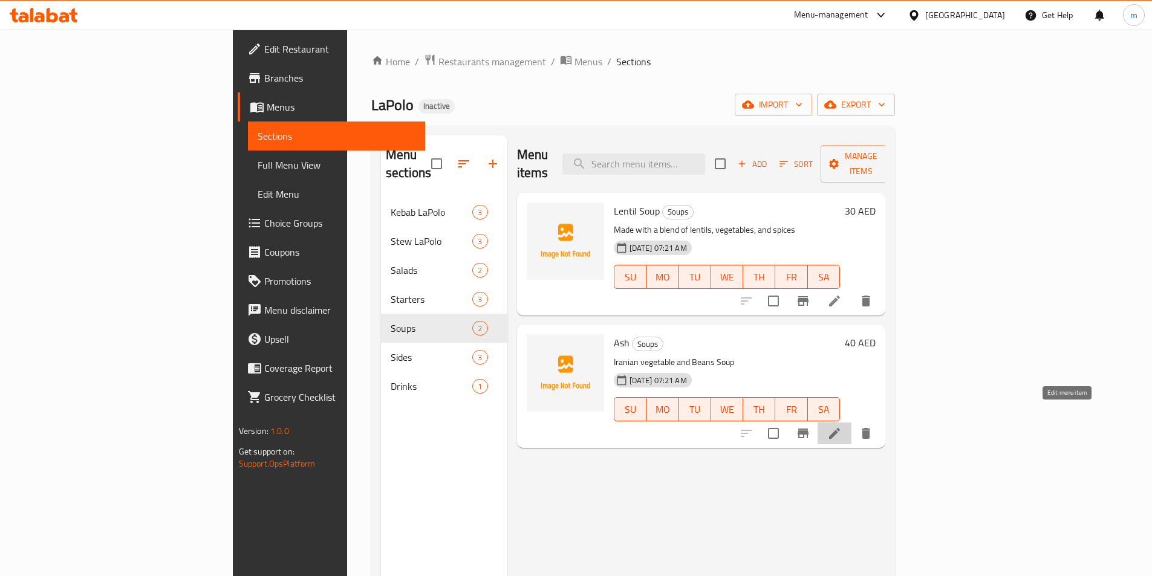
click at [840, 428] on icon at bounding box center [834, 433] width 11 height 11
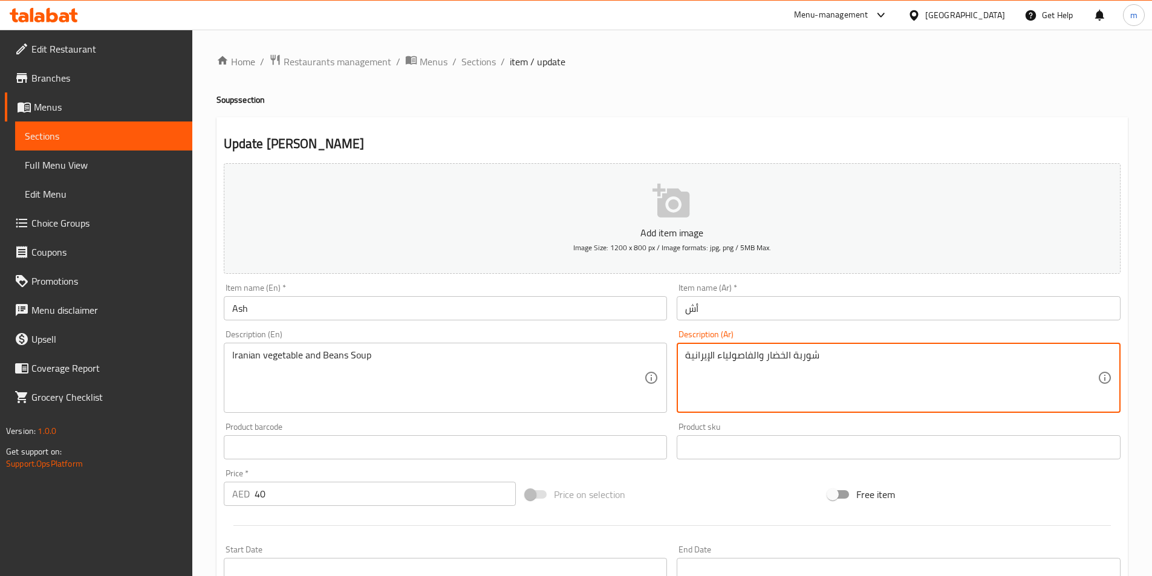
scroll to position [278, 0]
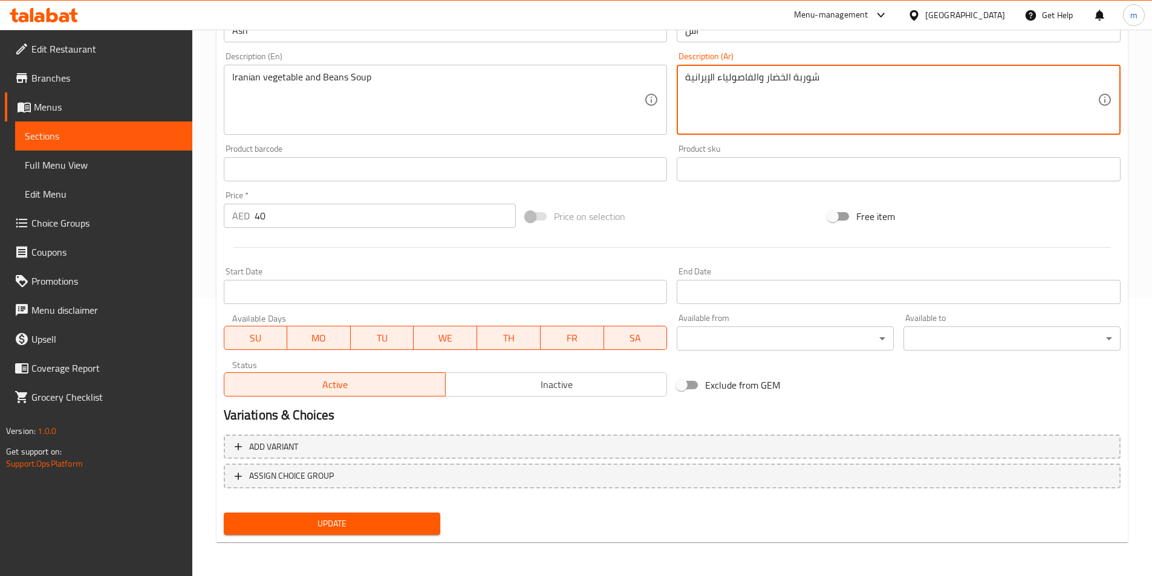
type textarea "شوربة الخضار والفاصولياء الإيرانية"
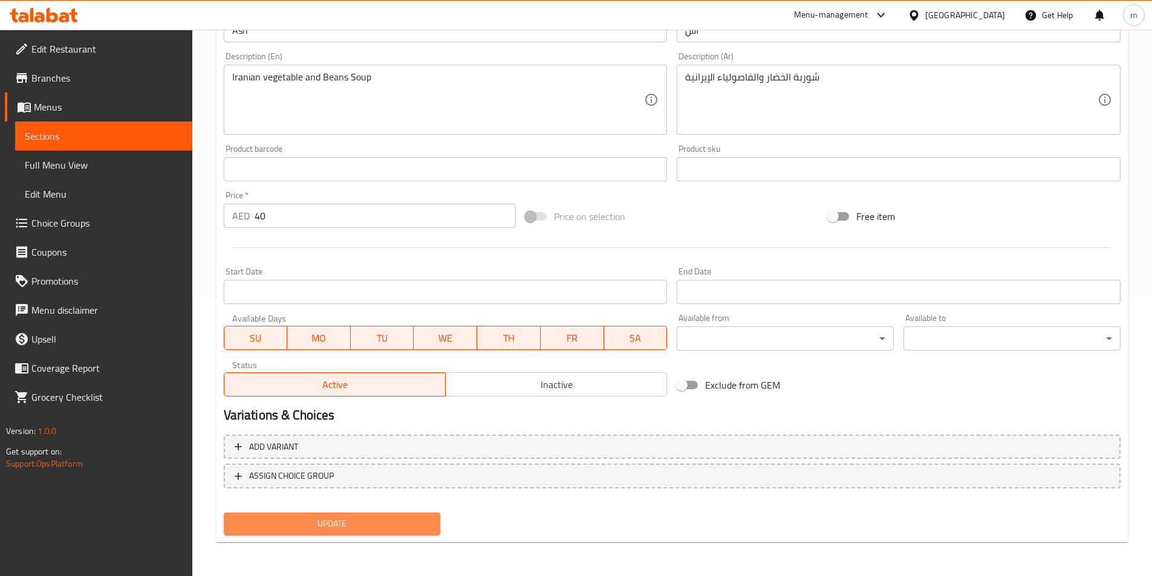
click at [404, 522] on span "Update" at bounding box center [332, 524] width 198 height 15
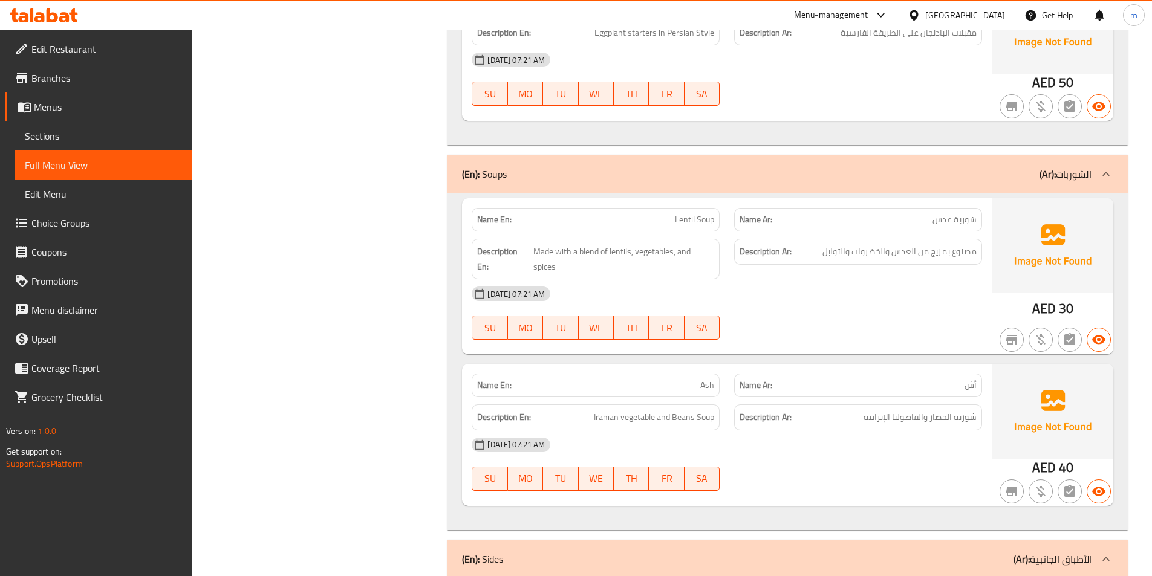
scroll to position [1883, 0]
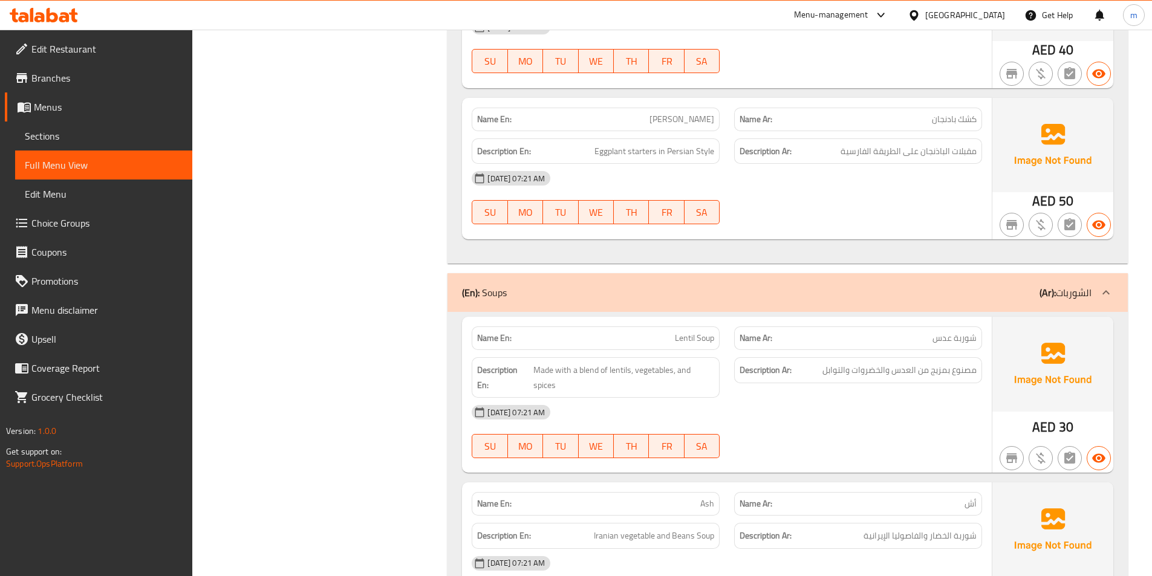
click at [912, 117] on p "Name Ar: كشك بادنجان" at bounding box center [858, 119] width 237 height 13
drag, startPoint x: 673, startPoint y: 523, endPoint x: 695, endPoint y: 520, distance: 22.6
click at [695, 529] on span "Iranian vegetable and Beans Soup" at bounding box center [654, 536] width 120 height 15
copy span "Beans"
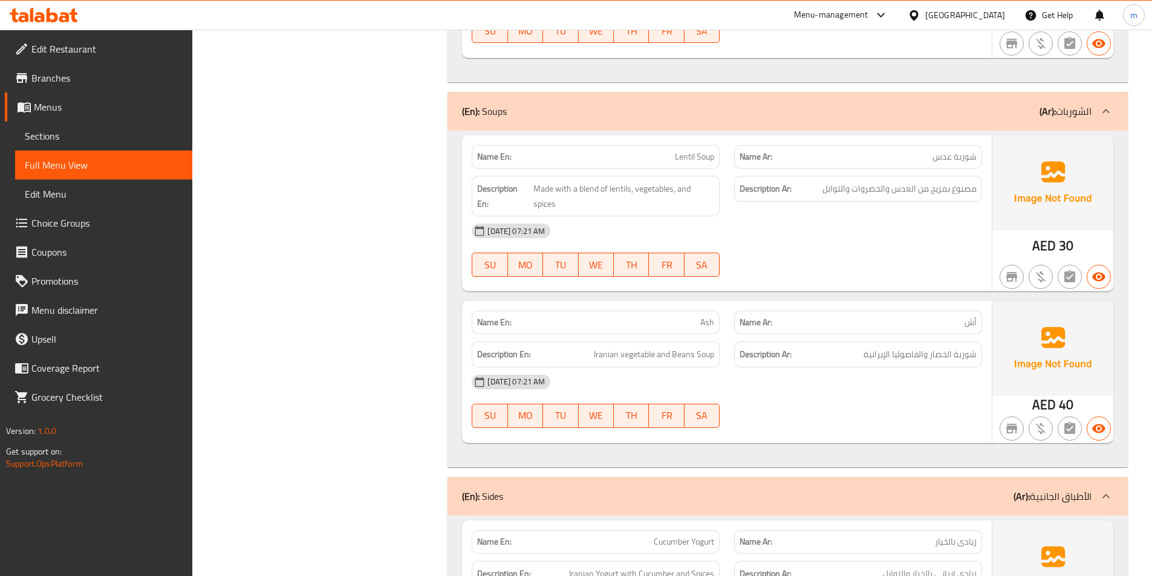
click at [836, 383] on div "[DATE] 07:21 AM SU MO TU WE TH FR SA" at bounding box center [726, 402] width 525 height 68
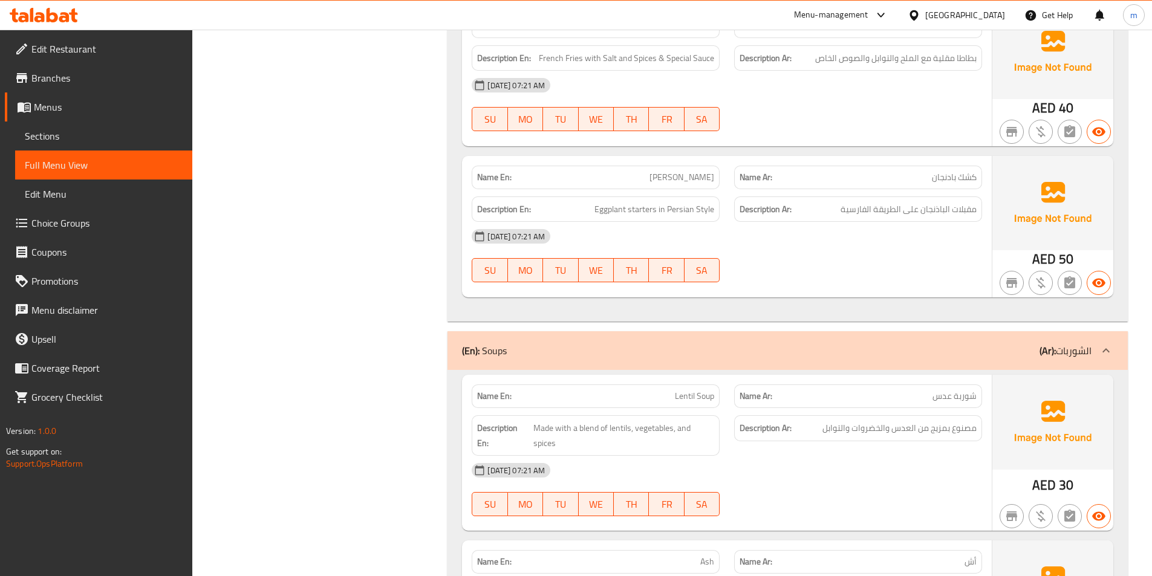
scroll to position [1822, 0]
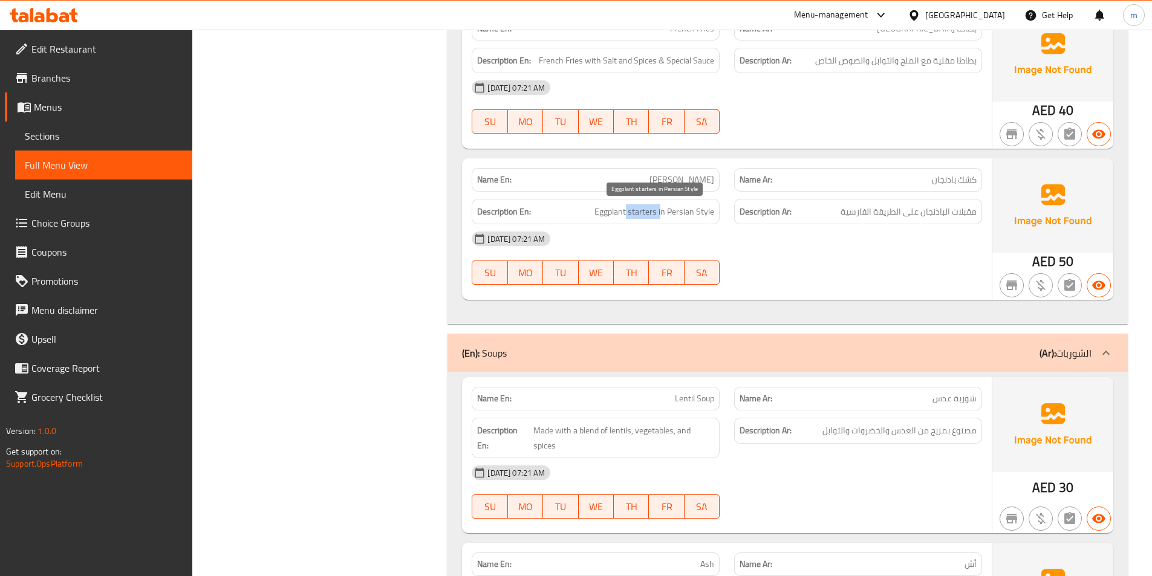
drag, startPoint x: 661, startPoint y: 211, endPoint x: 628, endPoint y: 206, distance: 33.1
click at [628, 206] on span "Eggplant starters in Persian Style" at bounding box center [655, 211] width 120 height 15
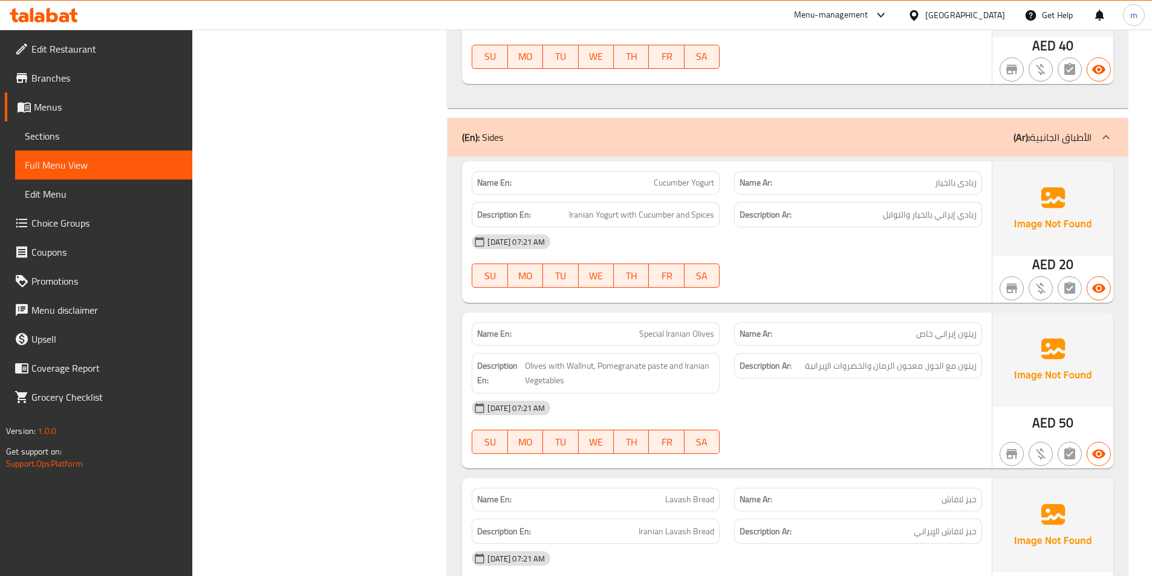
scroll to position [2427, 0]
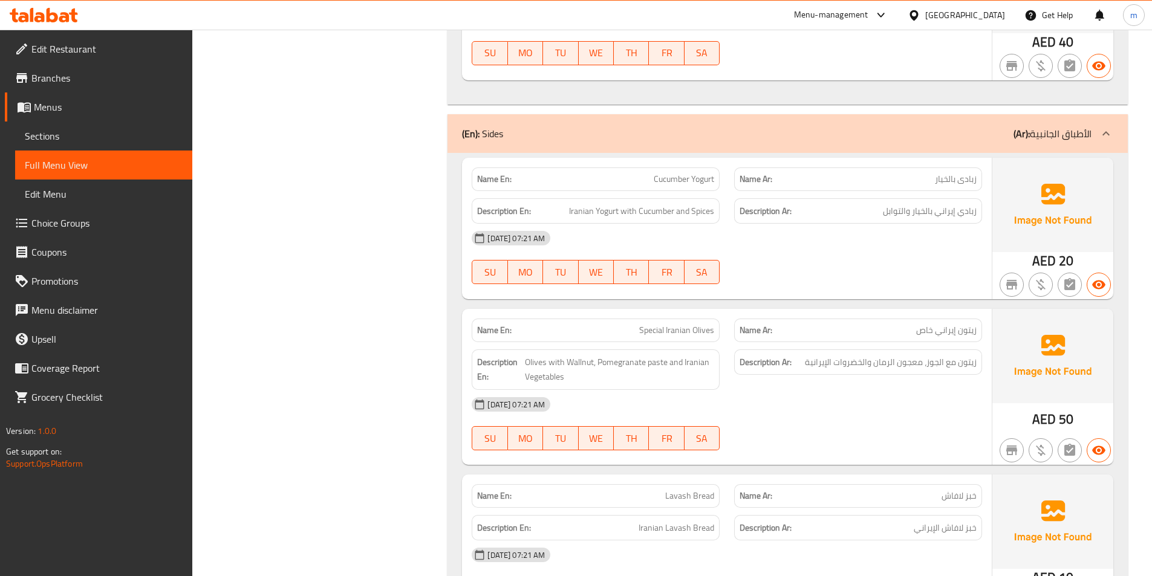
click at [833, 293] on div "Name En: Cucumber Yogurt Name Ar: زبادى بالخيار Description En: Iranian Yogurt …" at bounding box center [788, 397] width 680 height 488
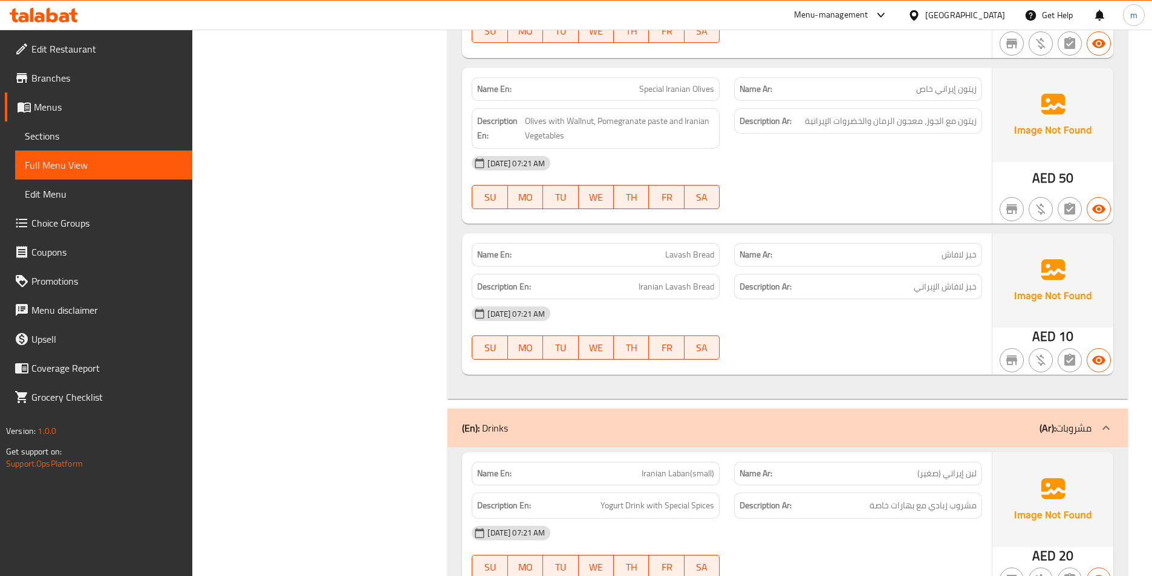
scroll to position [2720, 0]
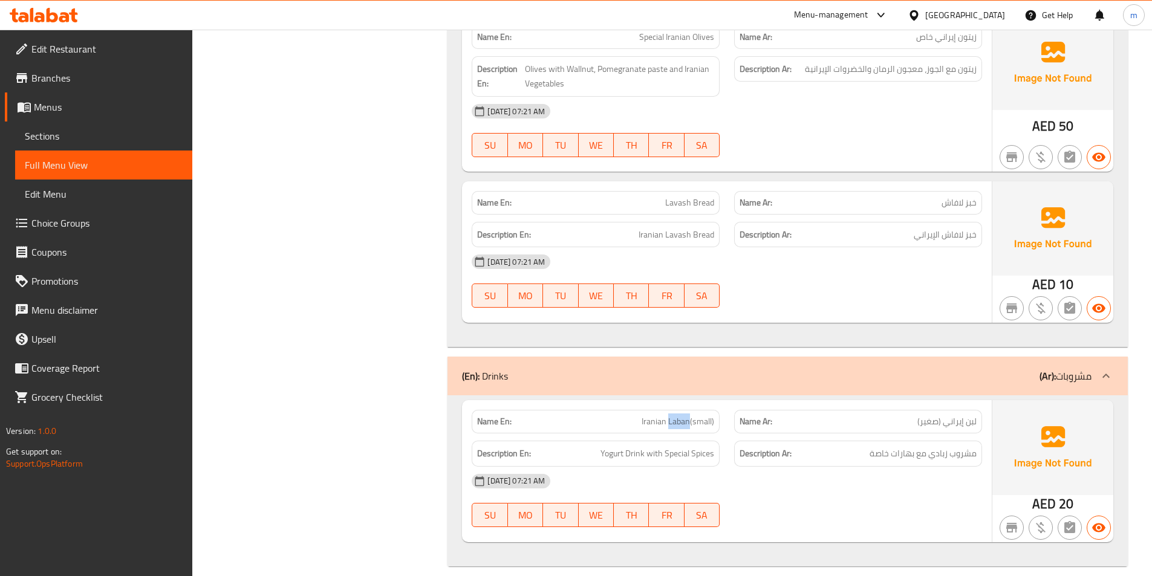
drag, startPoint x: 671, startPoint y: 407, endPoint x: 688, endPoint y: 407, distance: 16.9
click at [689, 416] on span "Iranian Laban(small)" at bounding box center [678, 422] width 73 height 13
copy span "Laban"
click at [622, 446] on span "Yogurt Drink with Special Spices" at bounding box center [658, 453] width 114 height 15
click at [645, 446] on span "Yogurt Drink with Special Spices" at bounding box center [658, 453] width 114 height 15
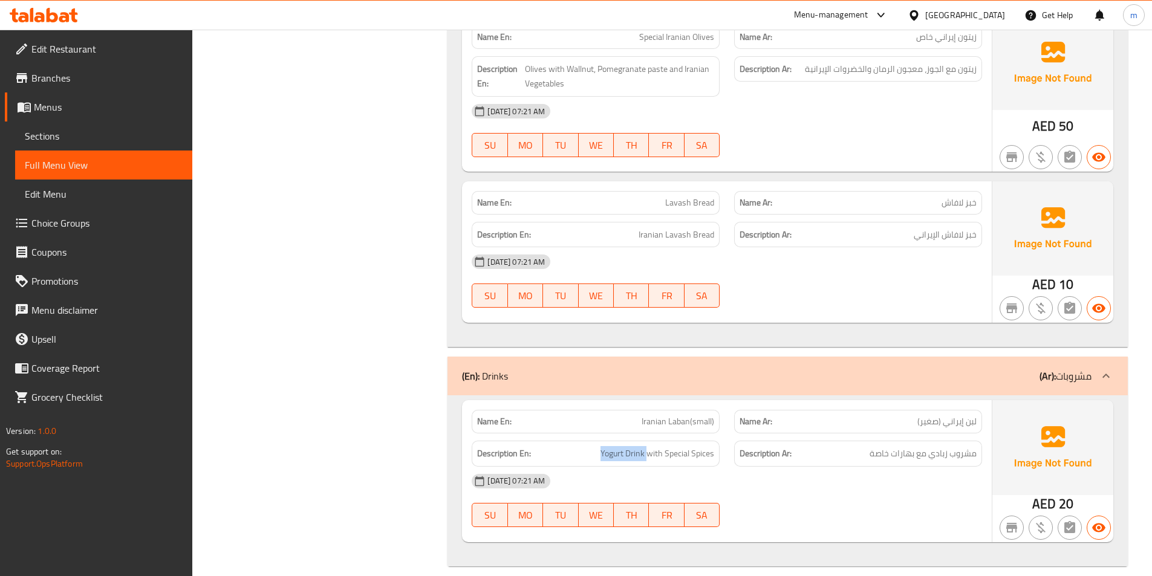
drag, startPoint x: 645, startPoint y: 440, endPoint x: 596, endPoint y: 437, distance: 49.7
click at [596, 446] on h6 "Description En: Yogurt Drink with Special Spices" at bounding box center [595, 453] width 237 height 15
copy span "Yogurt Drink"
click at [451, 284] on div "Name En: Cucumber Yogurt Name Ar: زبادى بالخيار Description En: Iranian Yogurt …" at bounding box center [788, 104] width 680 height 488
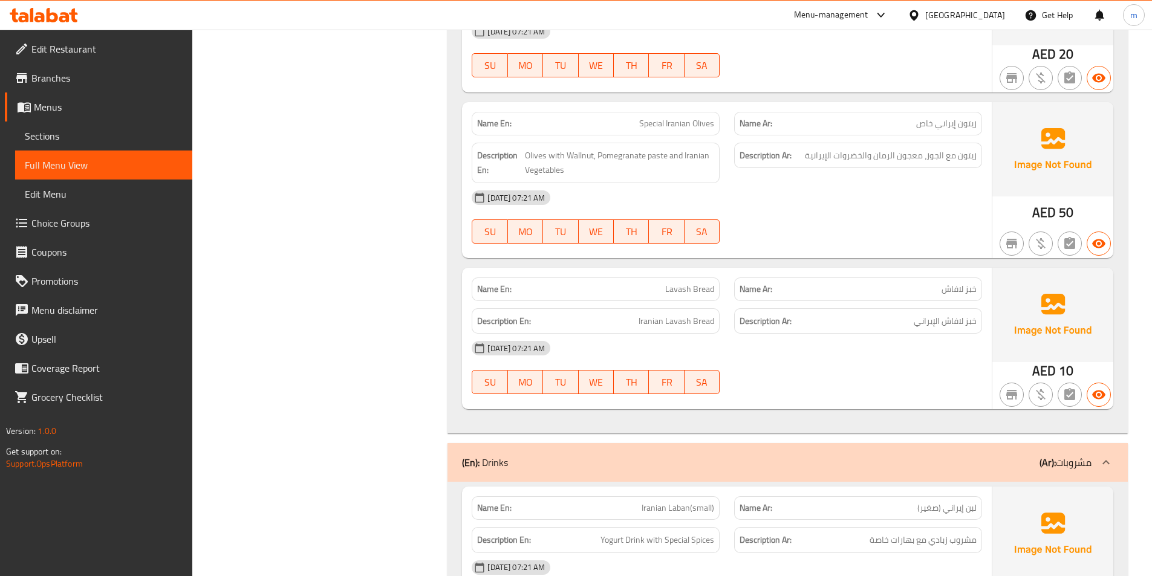
scroll to position [2478, 0]
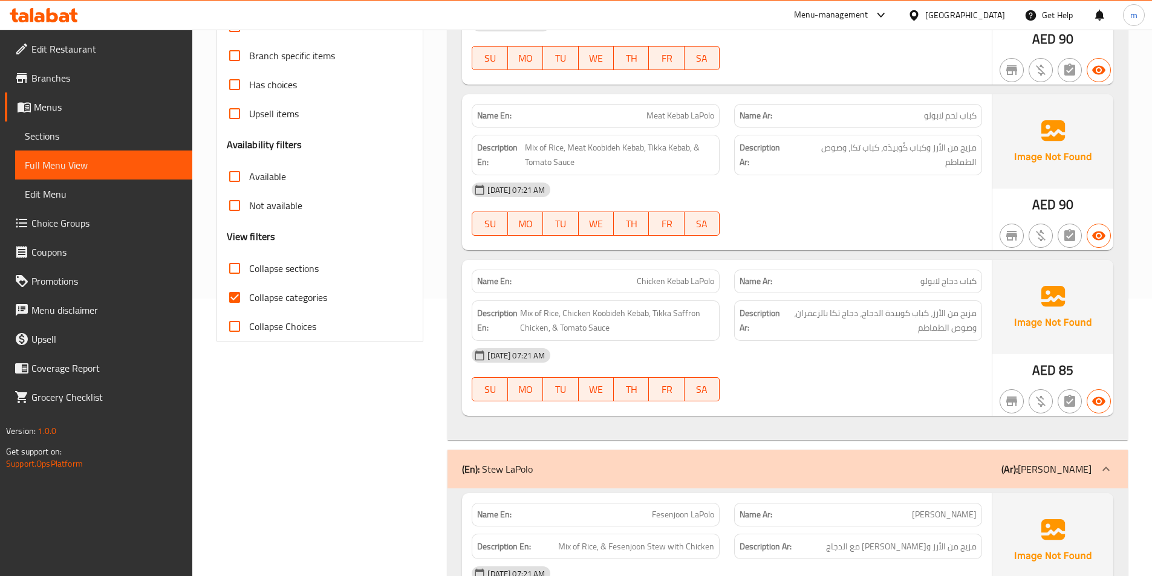
scroll to position [302, 0]
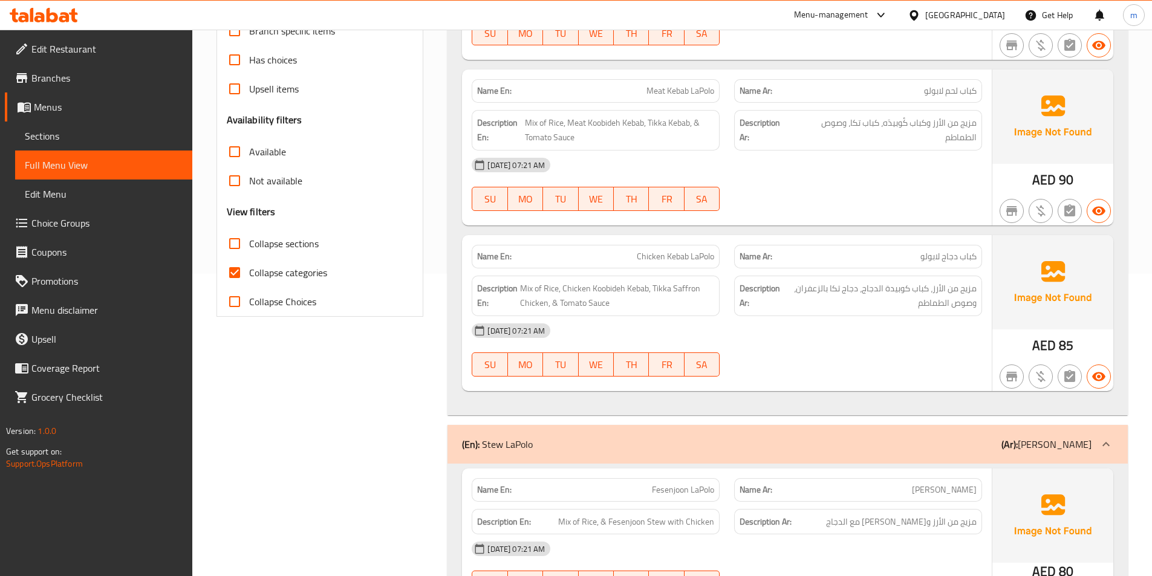
click at [234, 274] on input "Collapse categories" at bounding box center [234, 272] width 29 height 29
checkbox input "false"
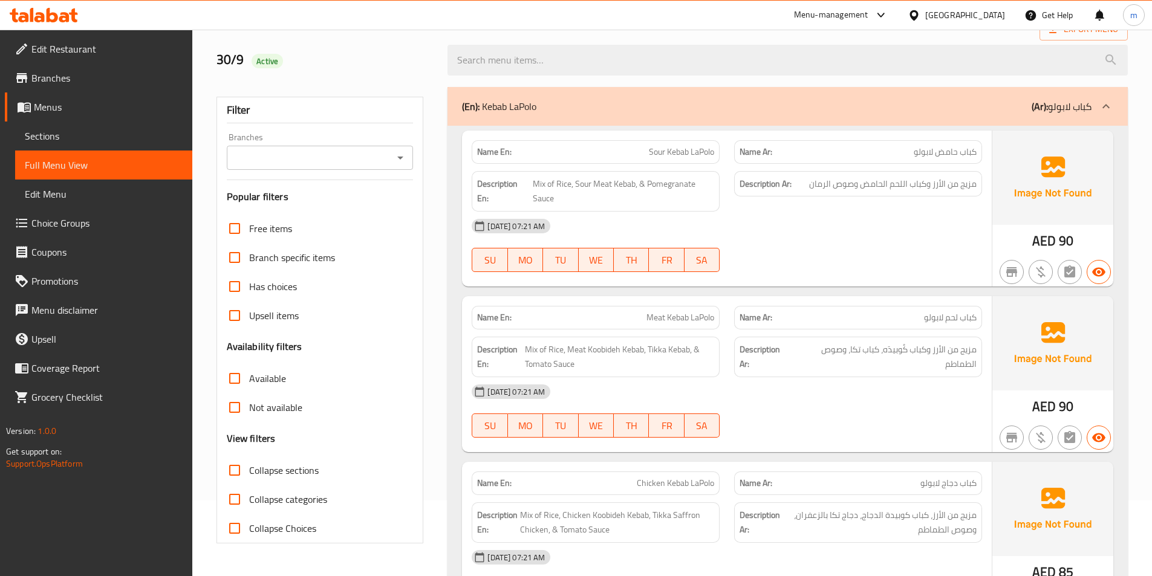
scroll to position [0, 0]
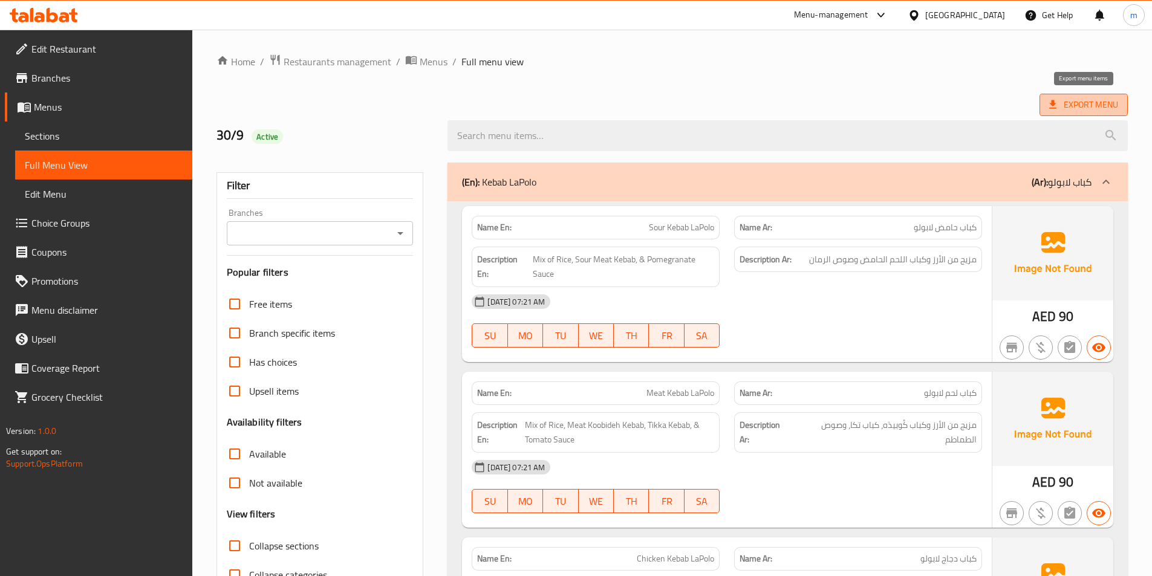
click at [1084, 100] on span "Export Menu" at bounding box center [1083, 104] width 69 height 15
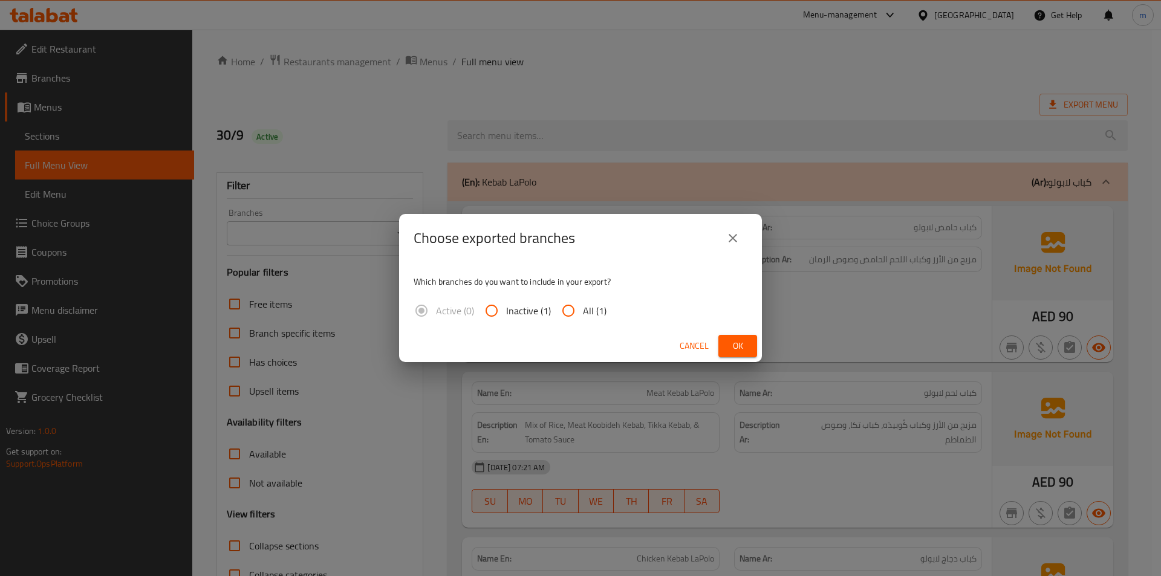
click at [570, 307] on input "All (1)" at bounding box center [568, 310] width 29 height 29
radio input "true"
click at [733, 342] on span "Ok" at bounding box center [737, 346] width 19 height 15
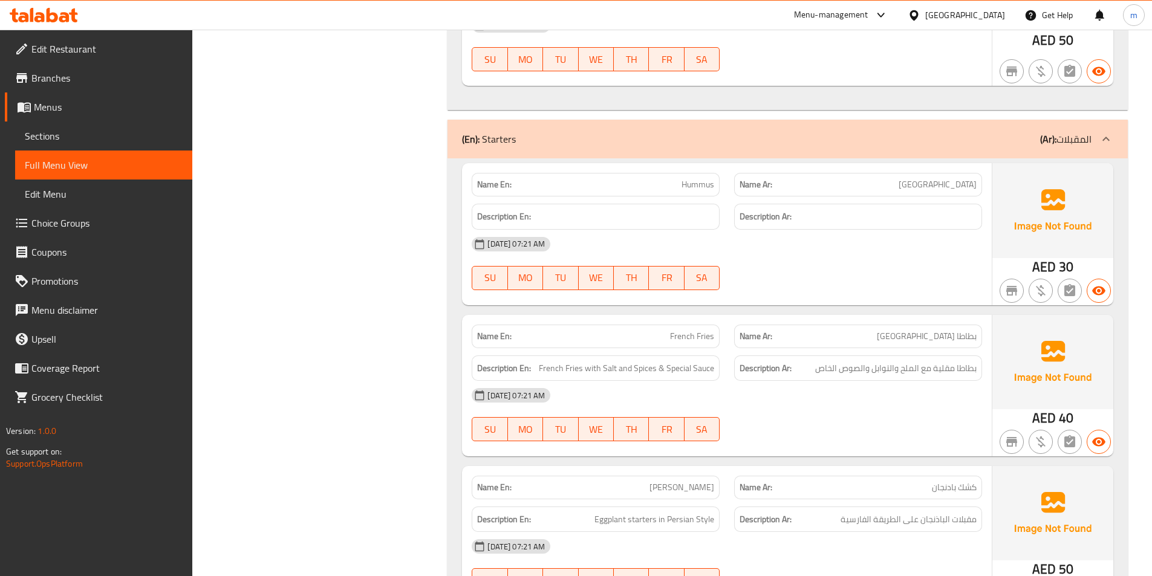
scroll to position [1512, 0]
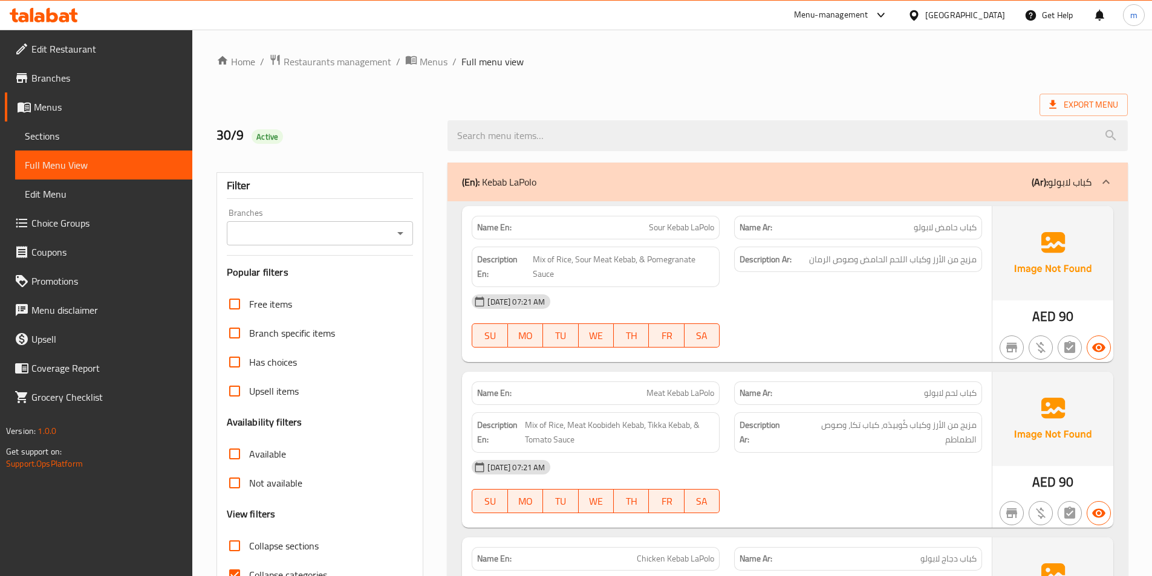
click at [62, 133] on span "Sections" at bounding box center [104, 136] width 158 height 15
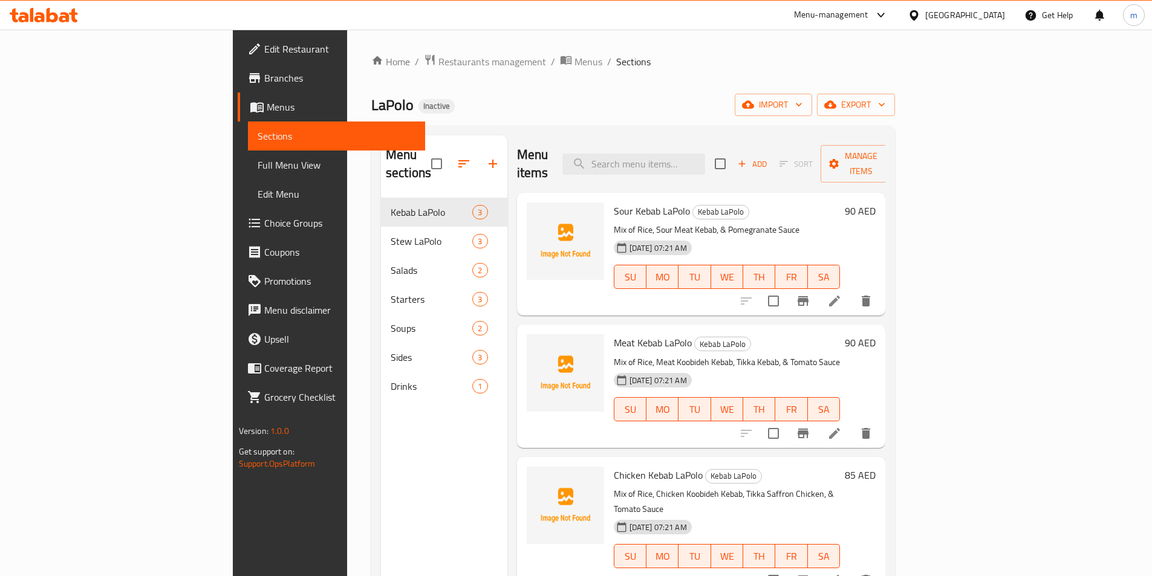
click at [772, 93] on div "Home / Restaurants management / Menus / Sections LaPolo Inactive import export …" at bounding box center [633, 388] width 524 height 668
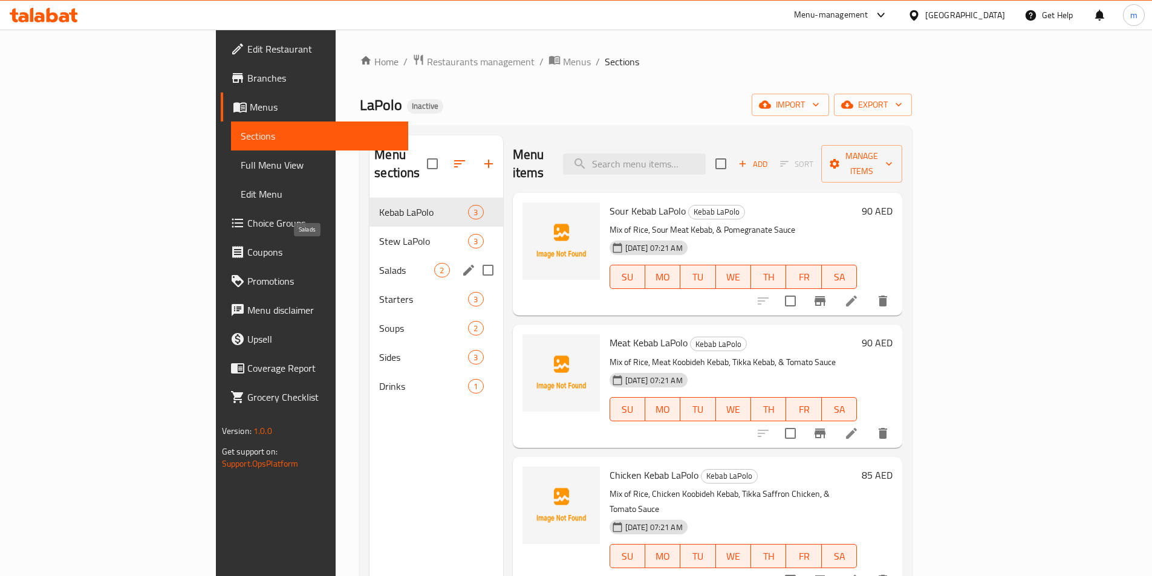
click at [379, 263] on span "Salads" at bounding box center [406, 270] width 55 height 15
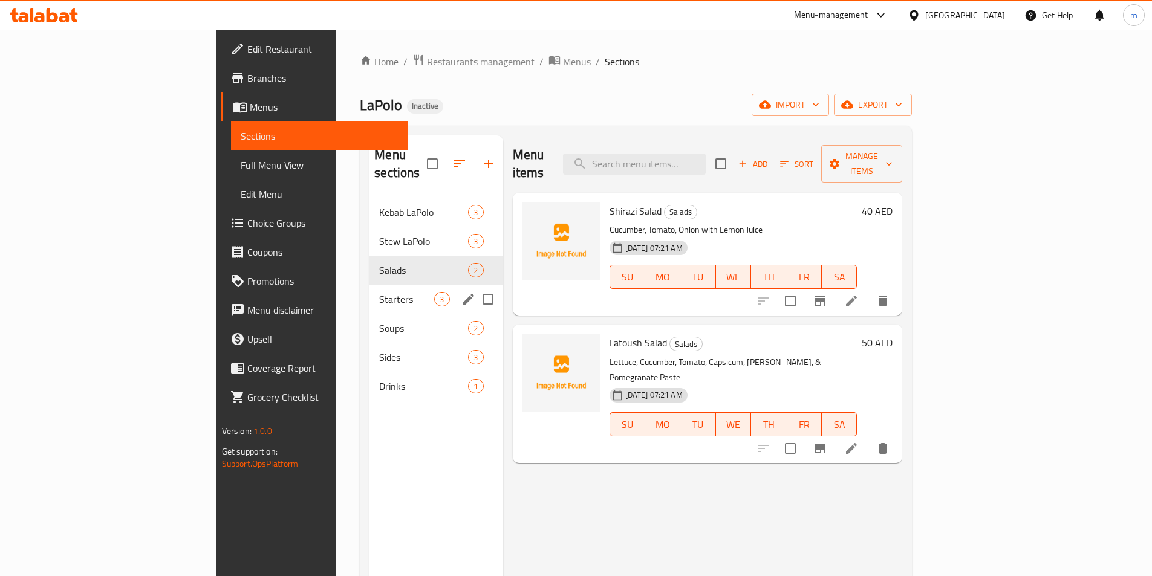
click at [379, 292] on span "Starters" at bounding box center [406, 299] width 55 height 15
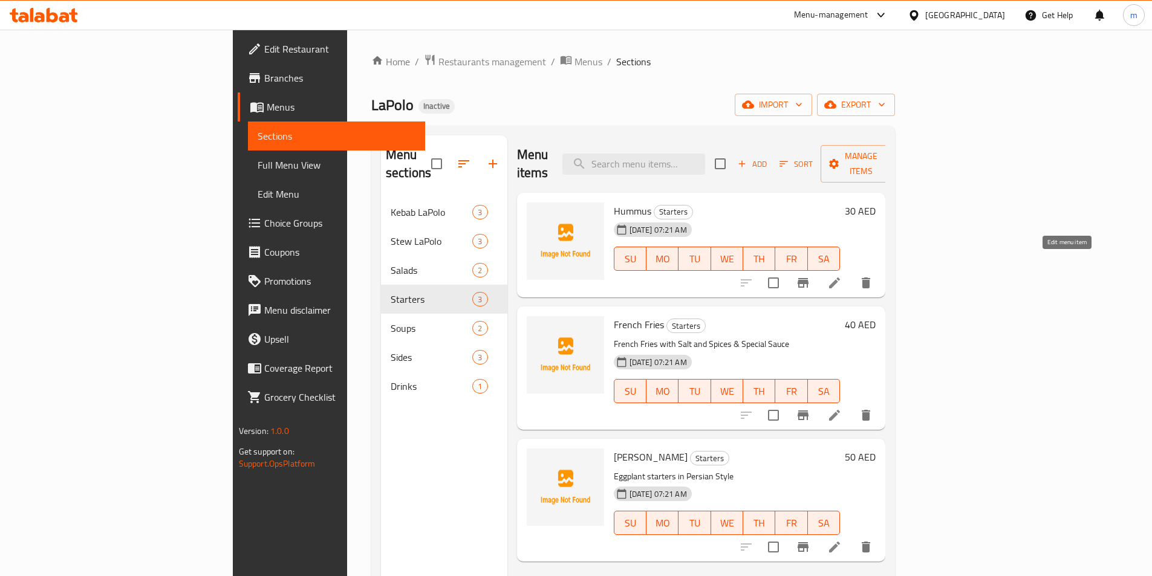
click at [842, 276] on icon at bounding box center [834, 283] width 15 height 15
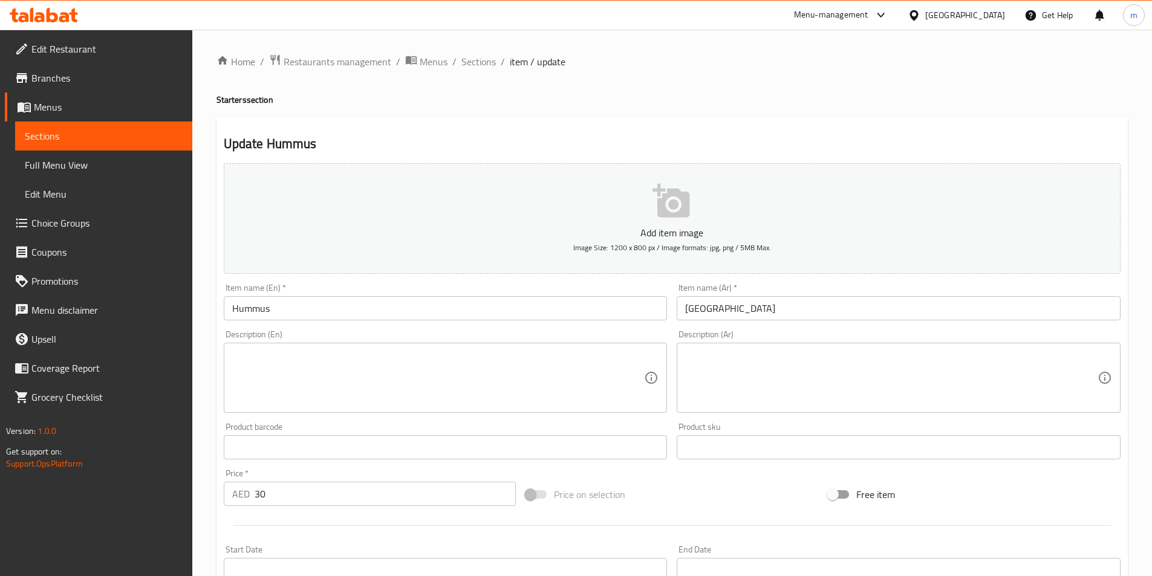
click at [262, 359] on textarea at bounding box center [438, 378] width 412 height 57
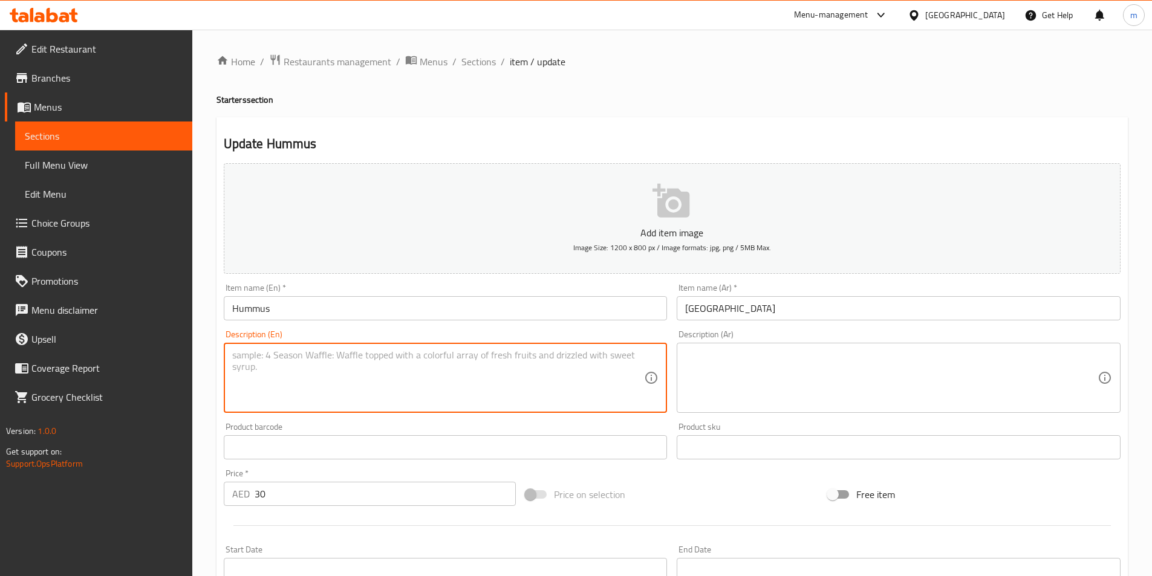
paste textarea "Chickpeas, tahini and lemon juice"
type textarea "Chickpeas, tahini and lemon juice"
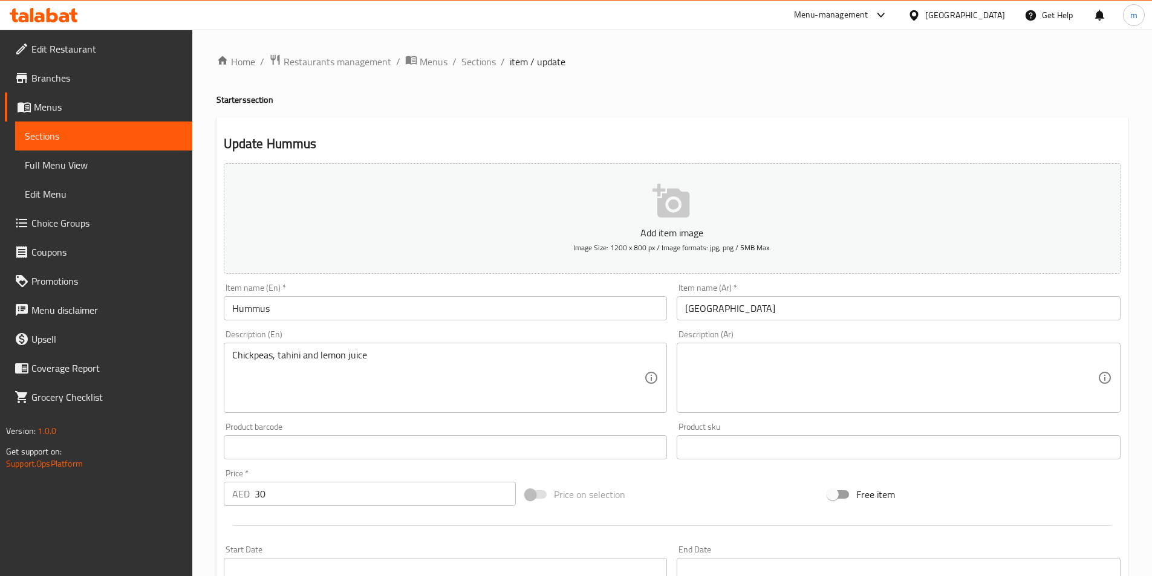
click at [725, 380] on textarea at bounding box center [891, 378] width 412 height 57
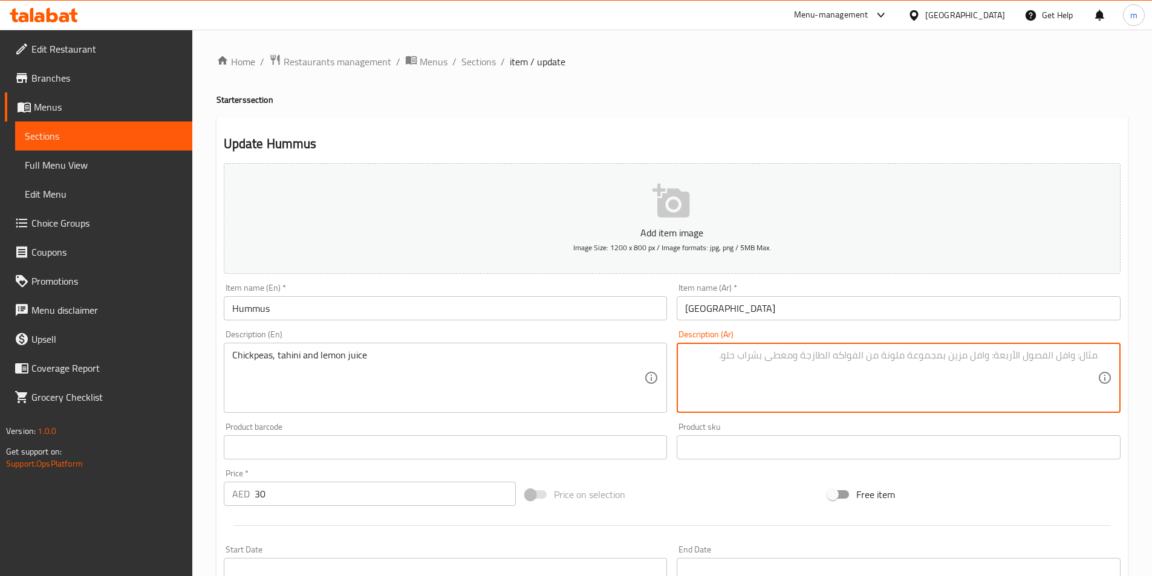
paste textarea "حمص ، طحينة و عصير ليمون"
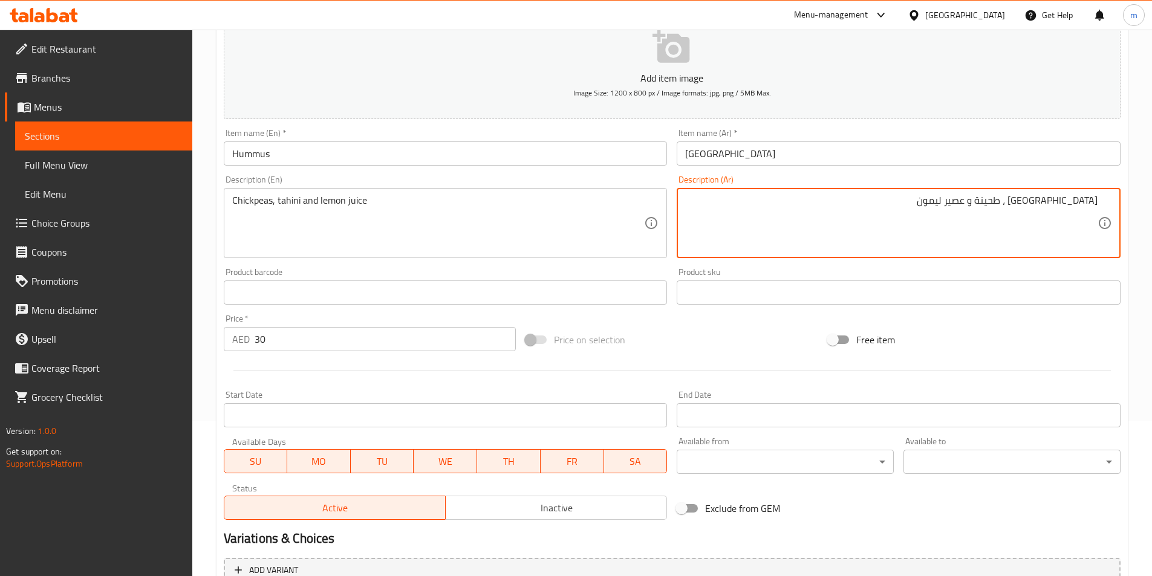
scroll to position [278, 0]
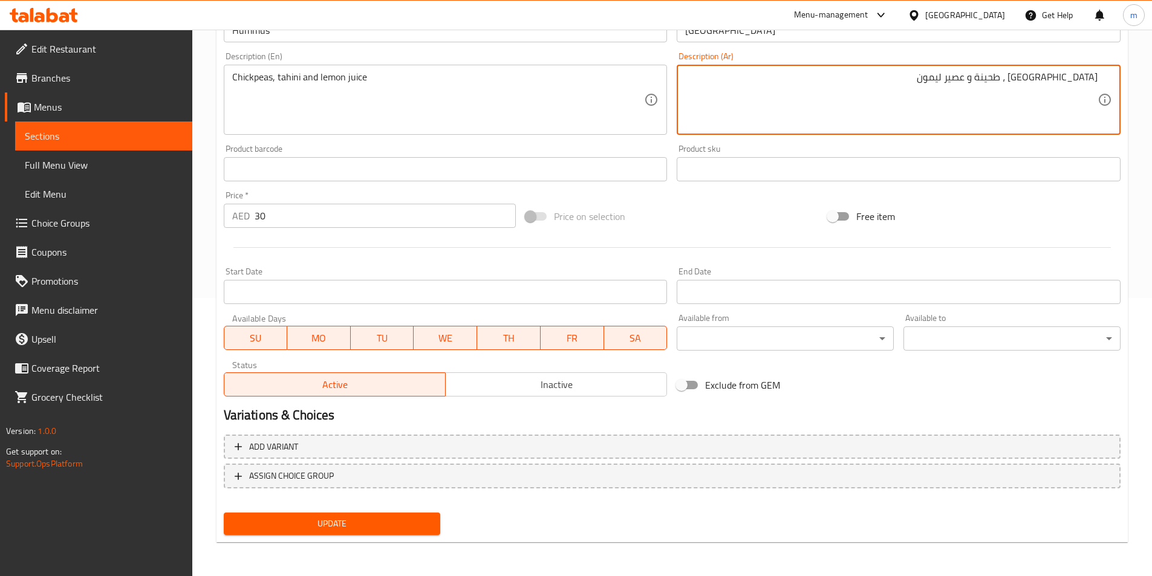
type textarea "حمص ، طحينة و عصير ليمون"
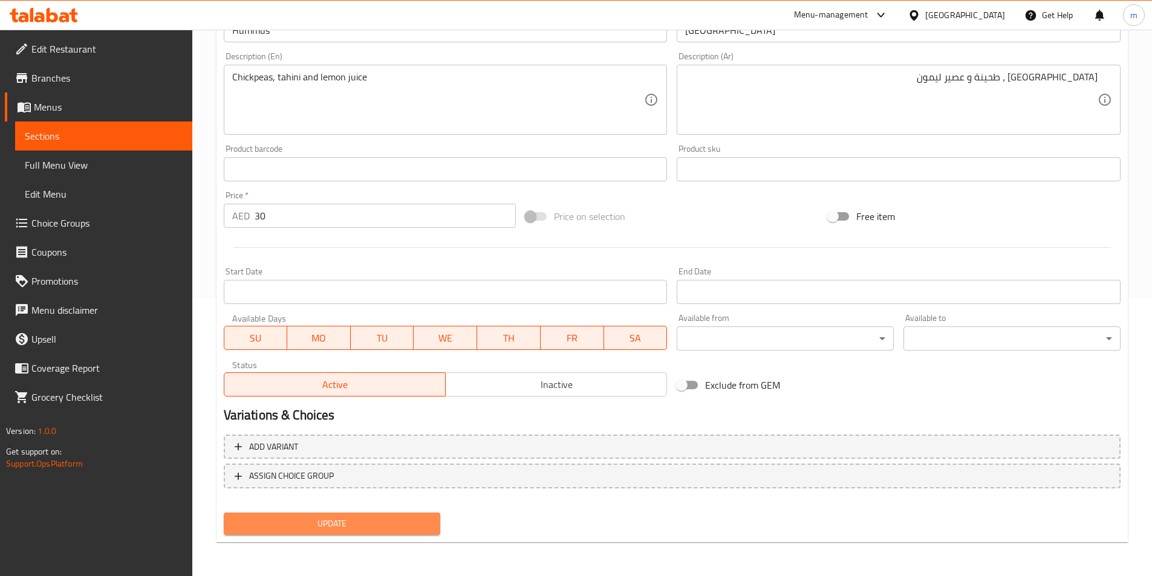
click at [379, 532] on span "Update" at bounding box center [332, 524] width 198 height 15
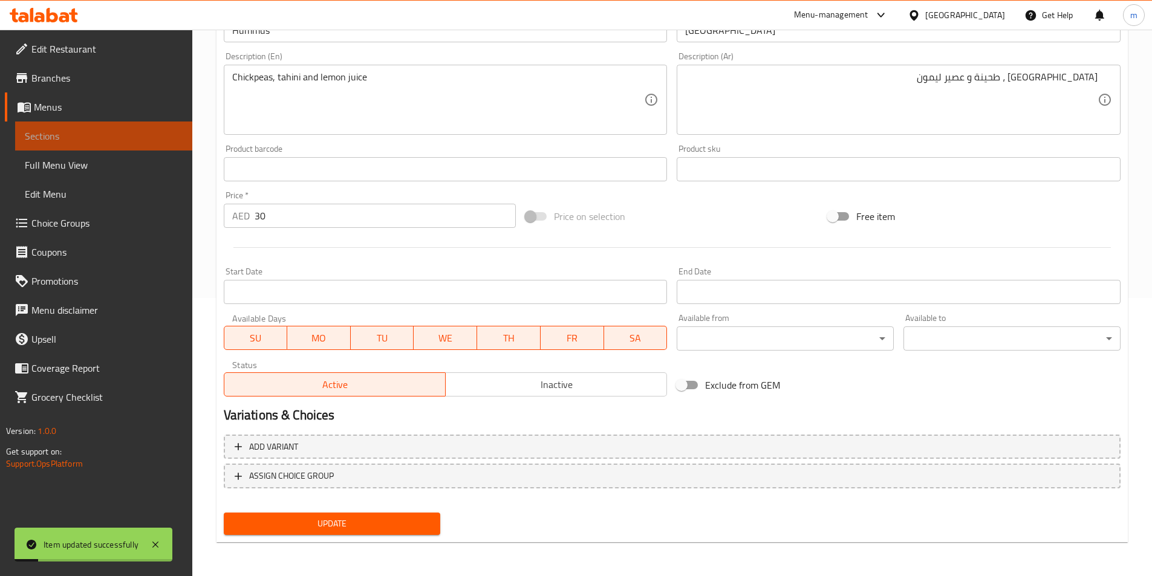
click at [131, 131] on span "Sections" at bounding box center [104, 136] width 158 height 15
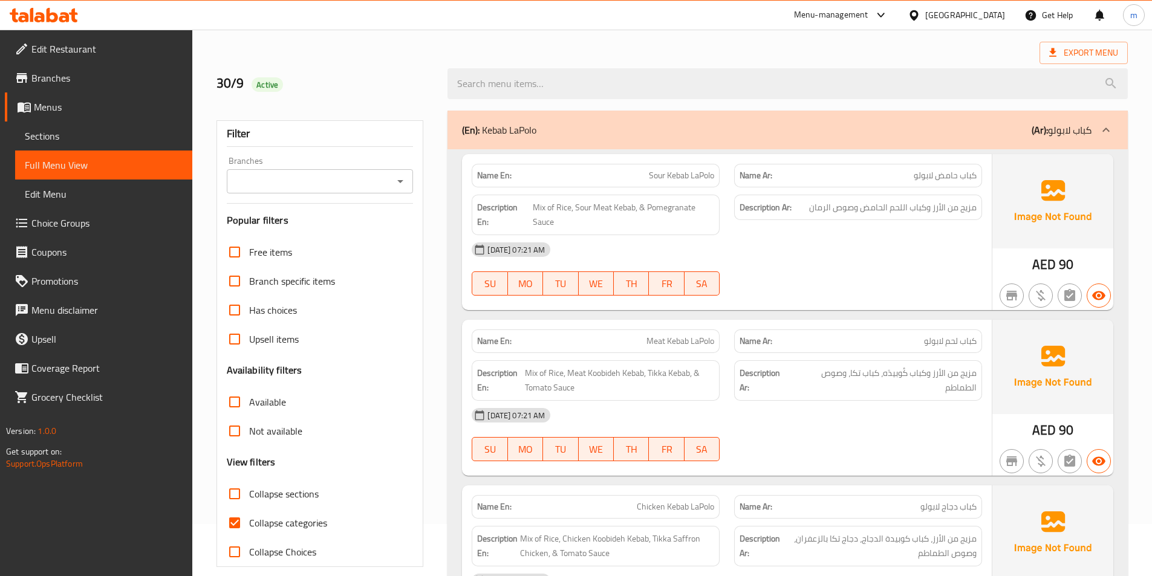
scroll to position [181, 0]
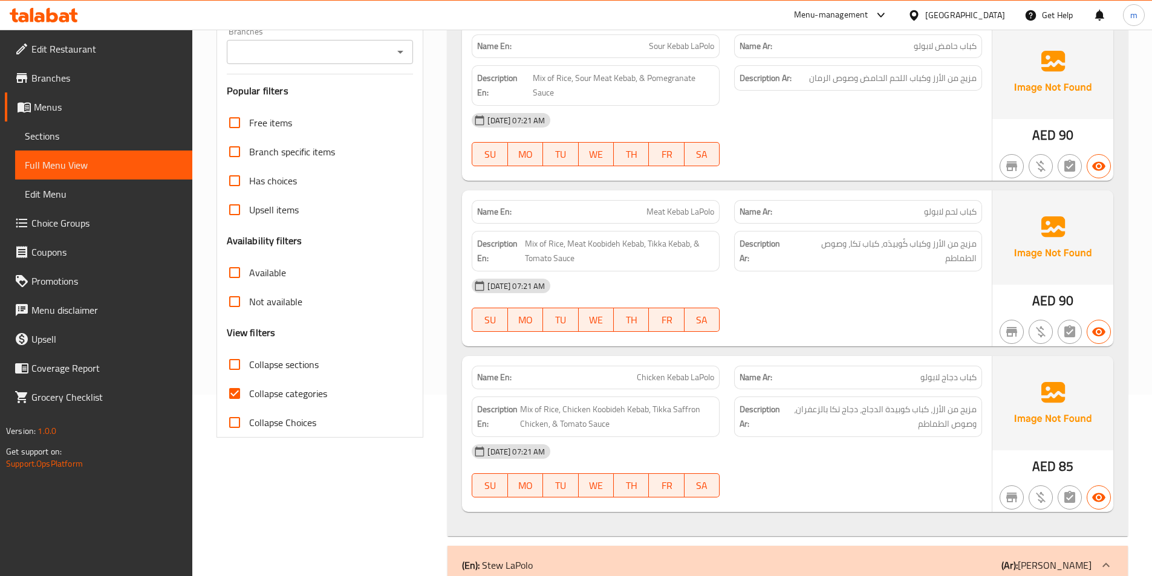
click at [241, 396] on input "Collapse categories" at bounding box center [234, 393] width 29 height 29
checkbox input "false"
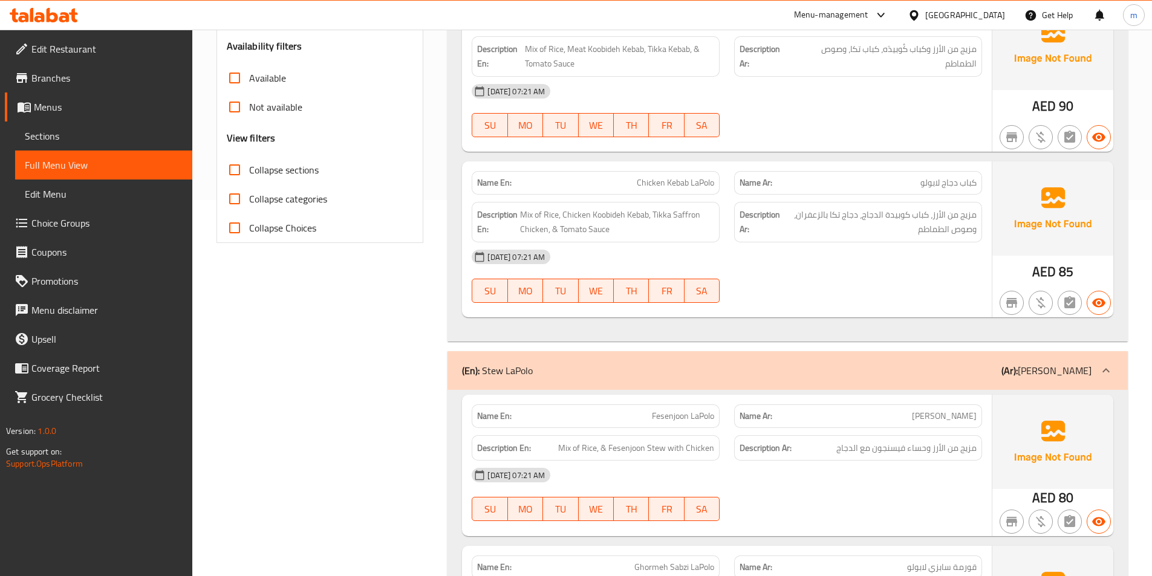
scroll to position [0, 0]
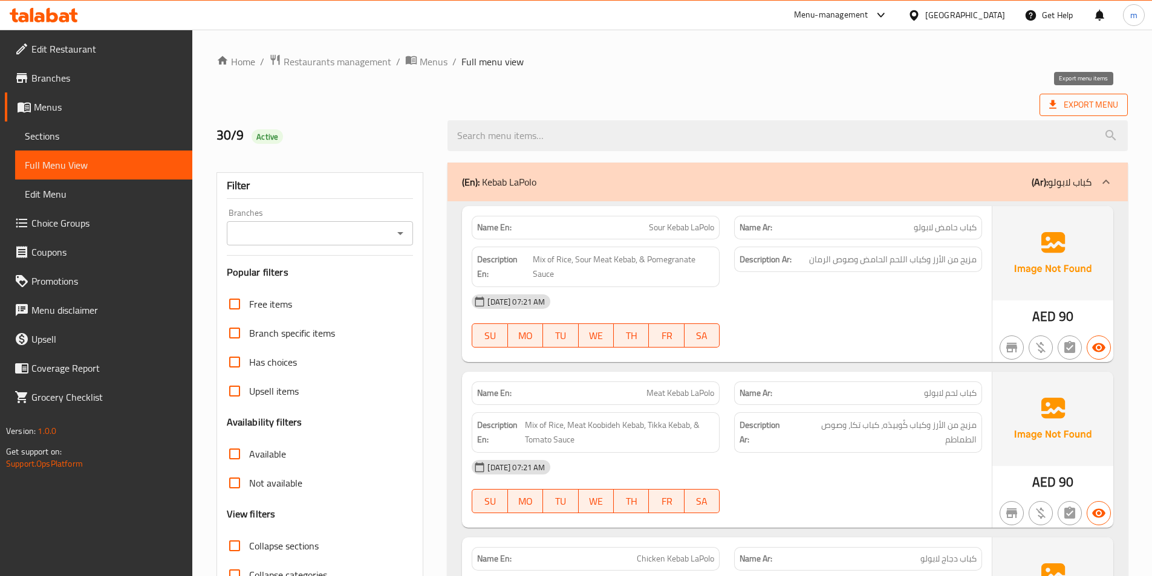
click at [1097, 108] on span "Export Menu" at bounding box center [1083, 104] width 69 height 15
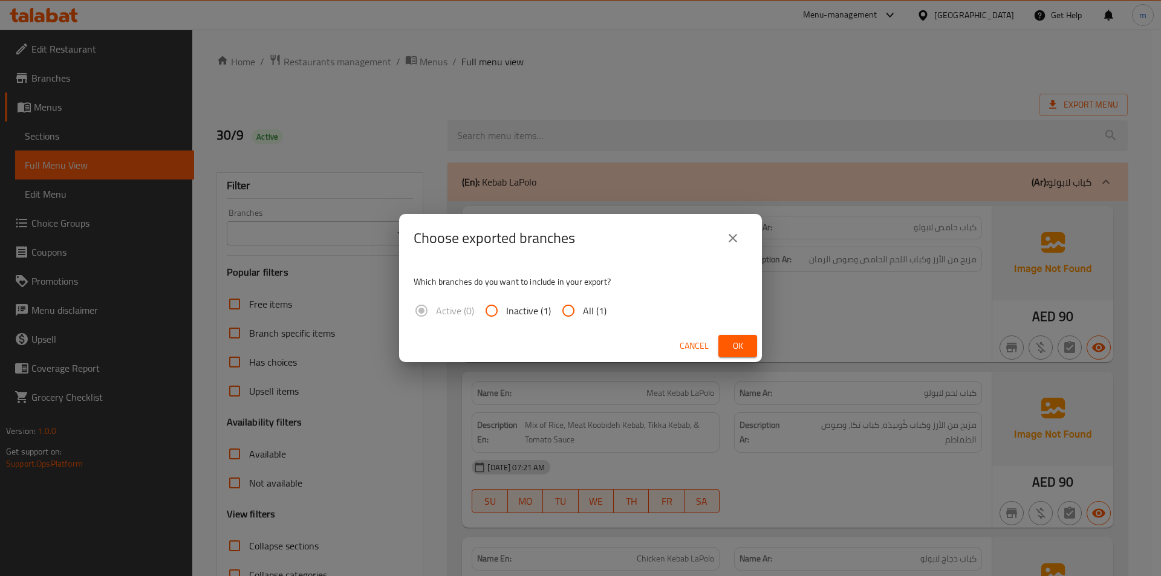
click at [572, 310] on input "All (1)" at bounding box center [568, 310] width 29 height 29
radio input "true"
click at [746, 345] on span "Ok" at bounding box center [737, 346] width 19 height 15
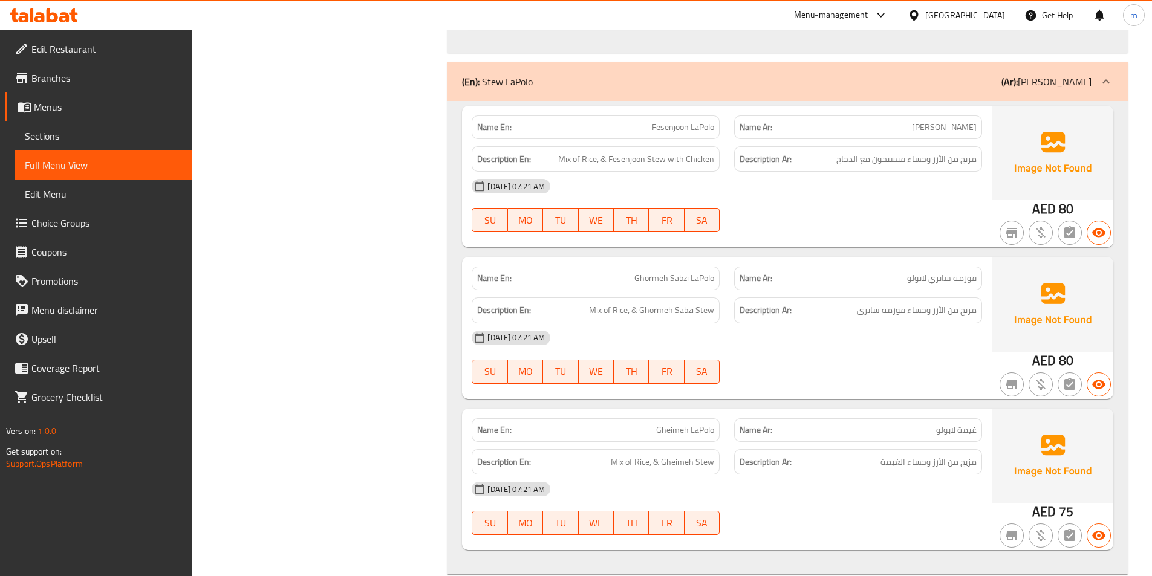
scroll to position [726, 0]
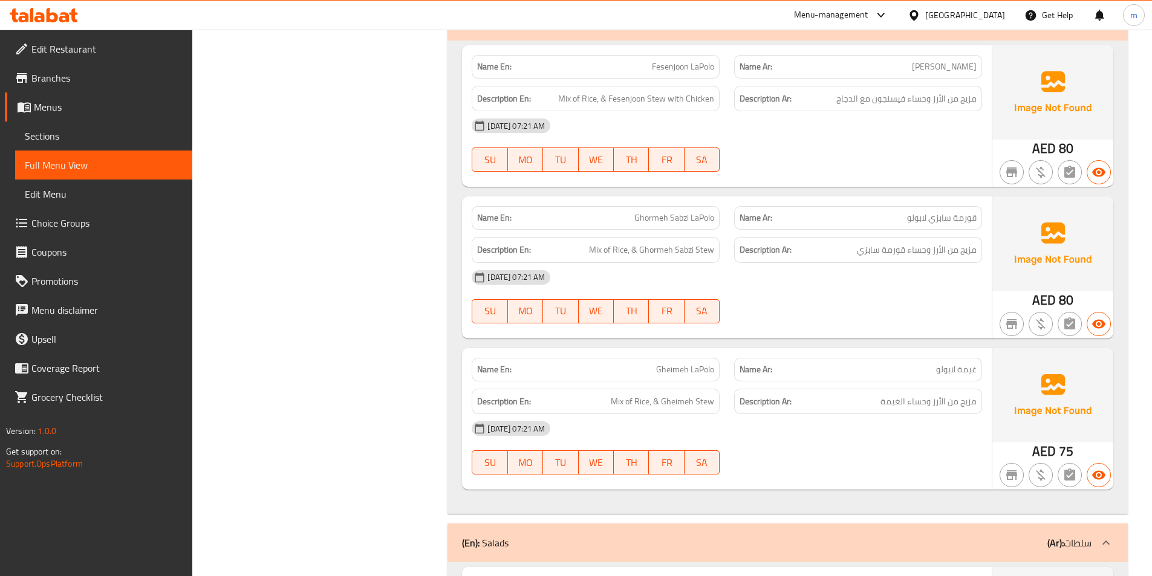
click at [770, 151] on div "30-09-2025 07:21 AM SU MO TU WE TH FR SA" at bounding box center [726, 145] width 525 height 68
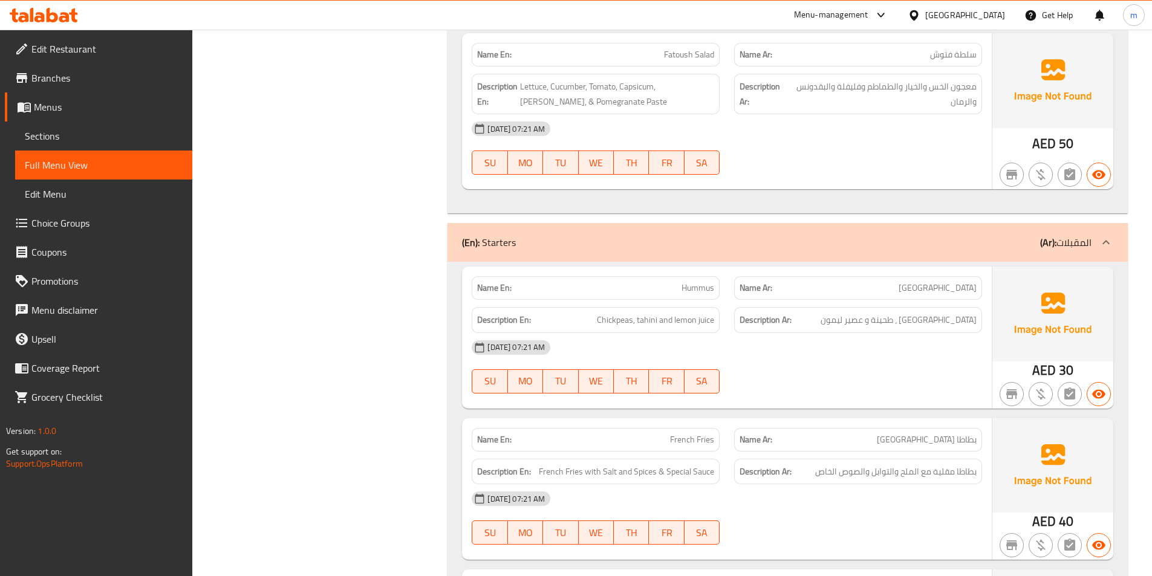
click at [39, 21] on icon at bounding box center [39, 17] width 10 height 10
